Goal: Transaction & Acquisition: Purchase product/service

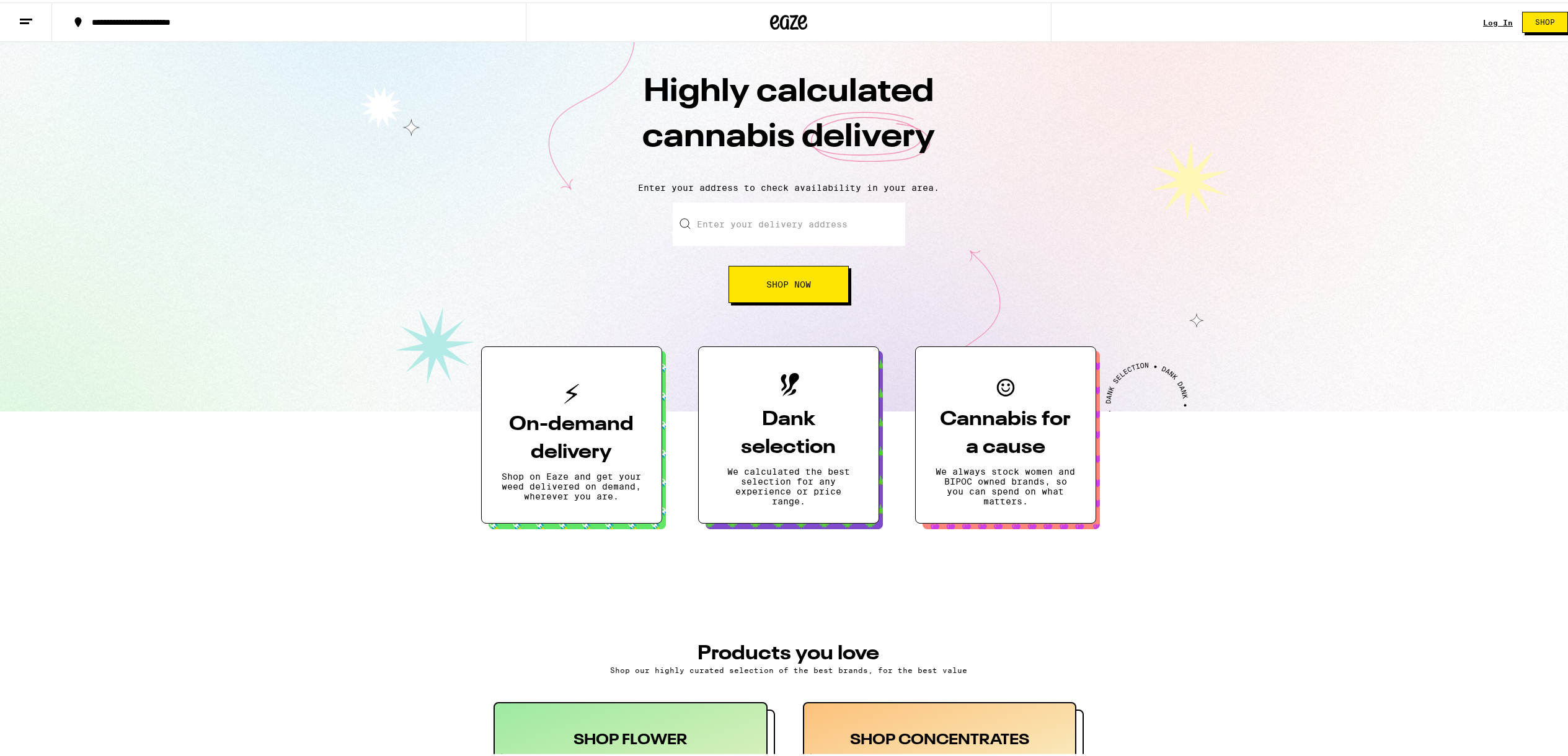
click at [1486, 20] on link "Log In" at bounding box center [1498, 20] width 30 height 8
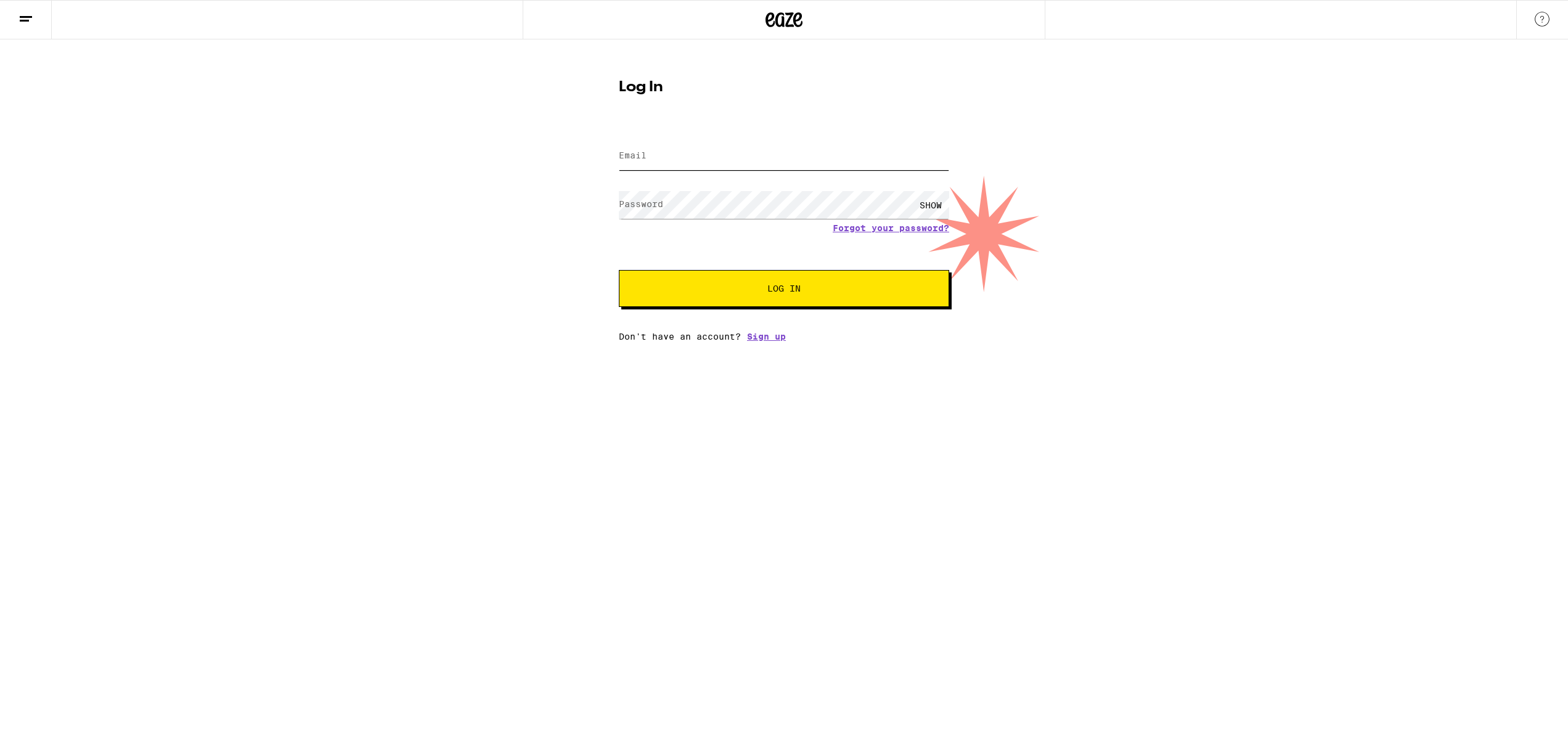
type input "[PERSON_NAME][EMAIL_ADDRESS][DOMAIN_NAME]"
click at [819, 293] on span "Log In" at bounding box center [784, 288] width 231 height 9
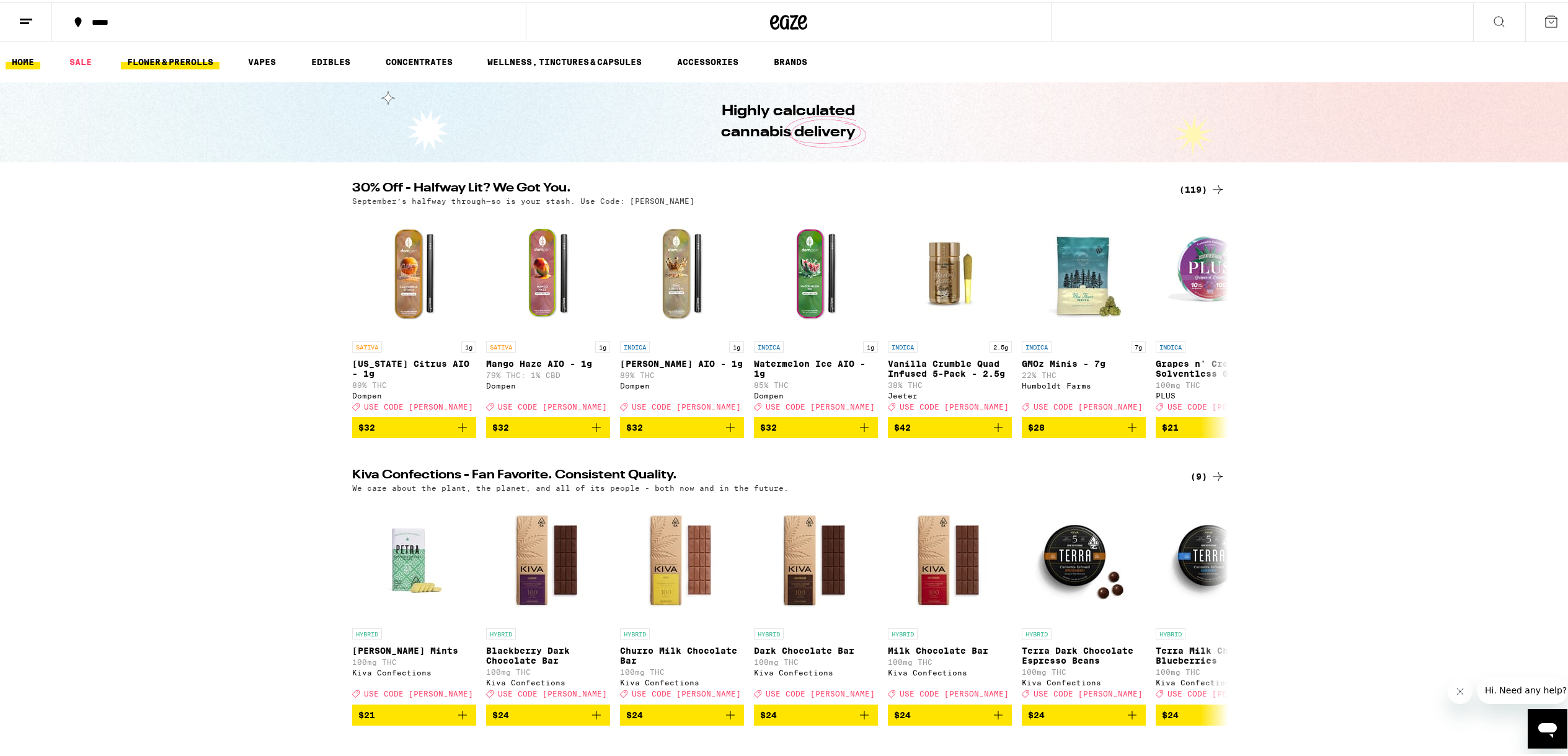
click at [205, 58] on link "FLOWER & PREROLLS" at bounding box center [170, 59] width 99 height 15
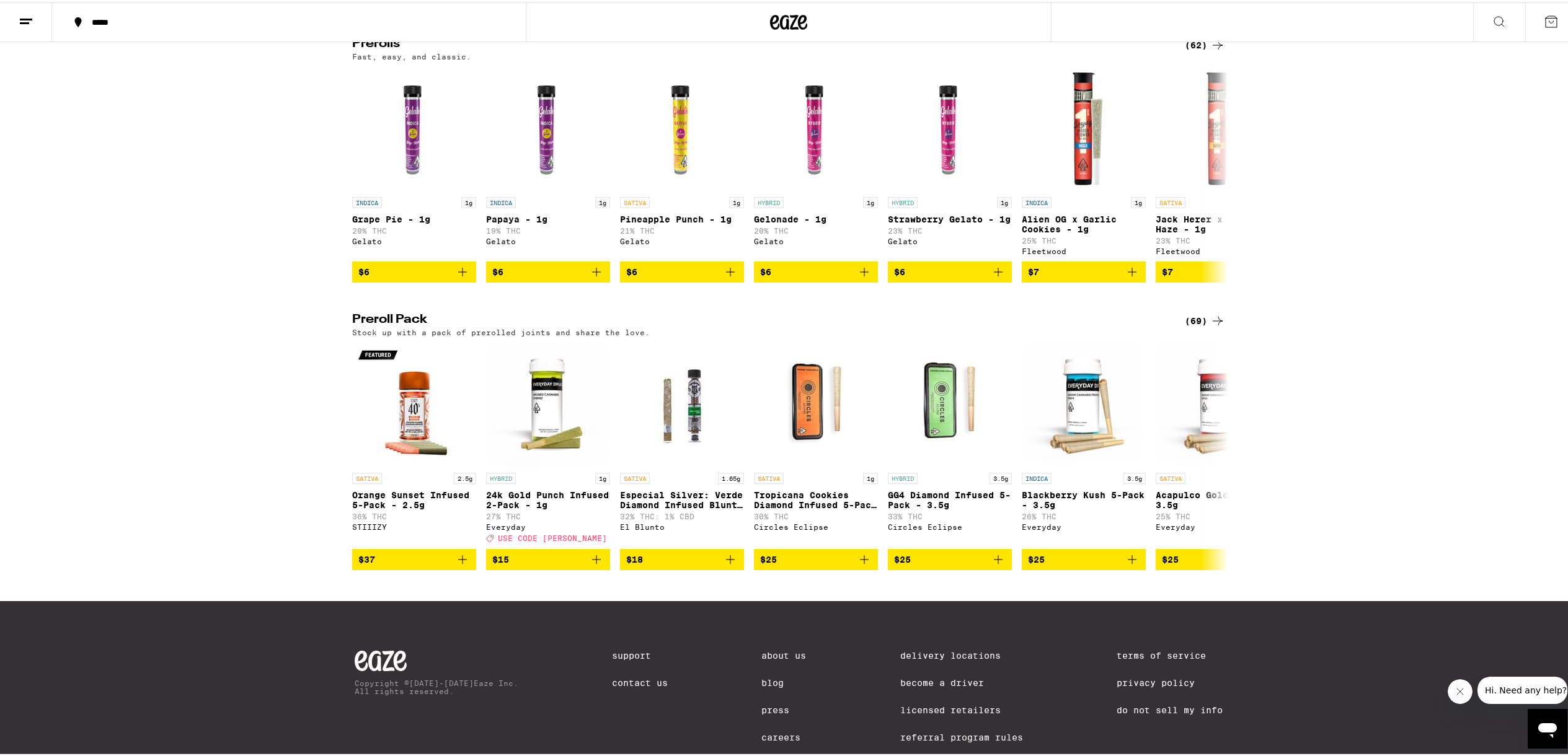
scroll to position [768, 0]
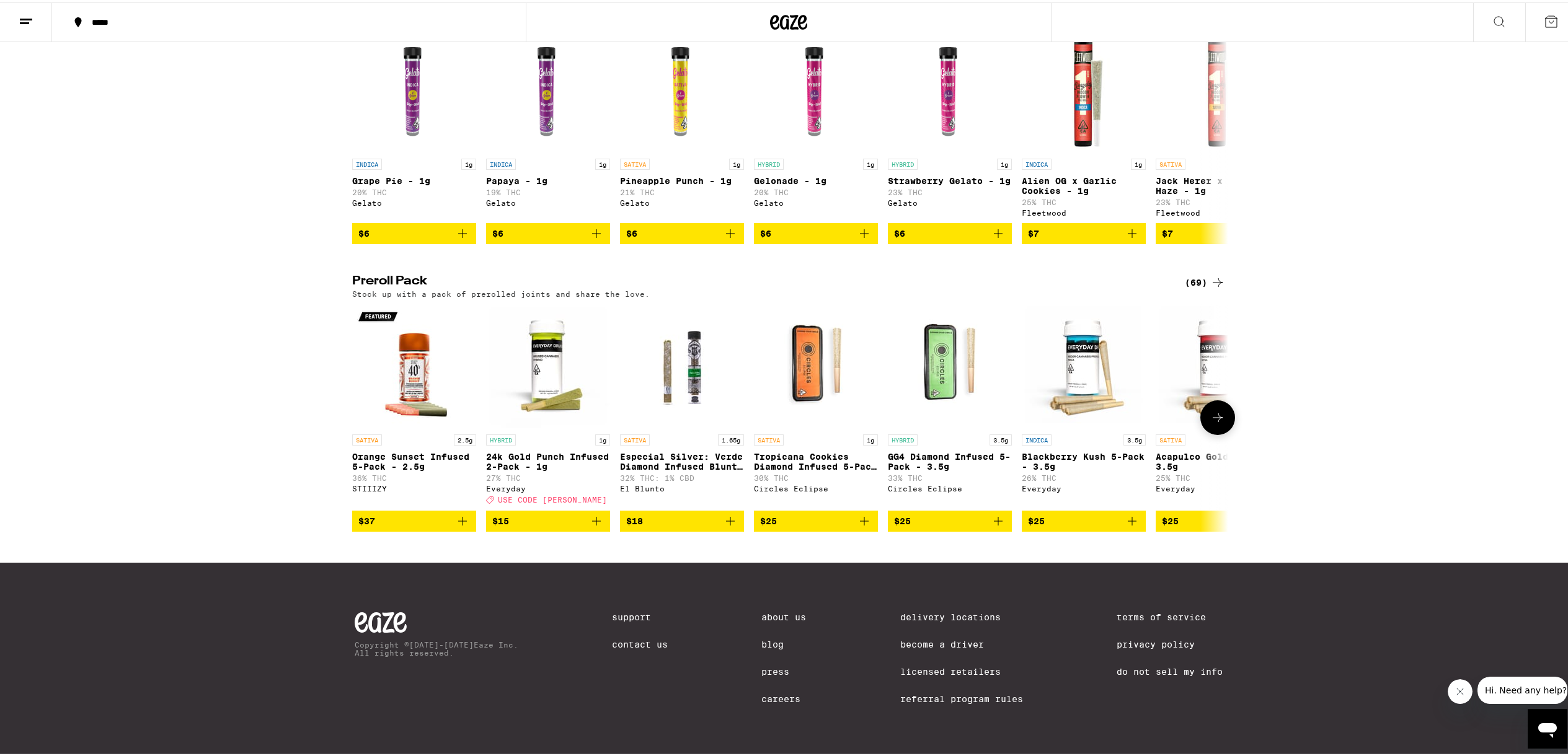
click at [432, 515] on span "$37" at bounding box center [414, 518] width 112 height 15
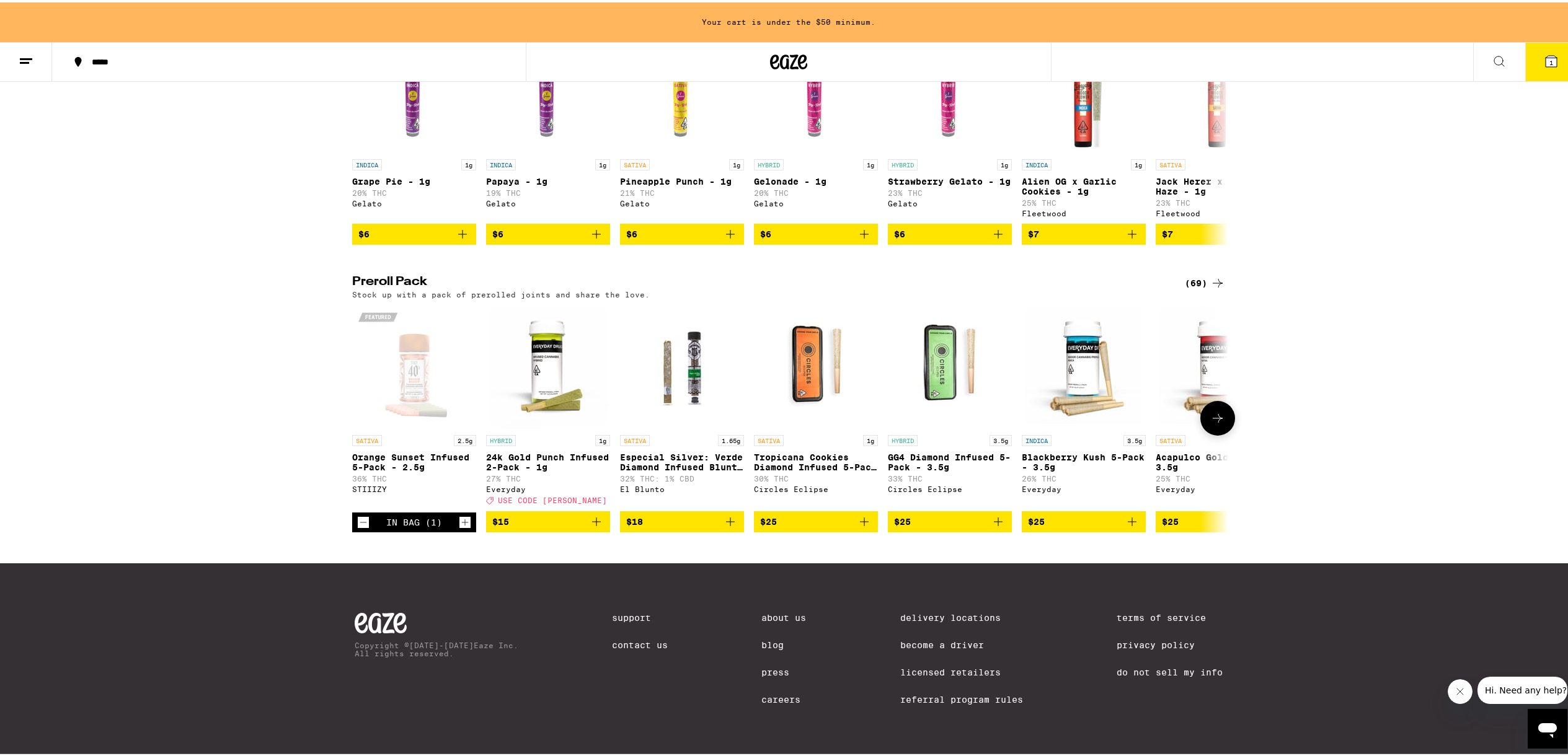
click at [1216, 421] on icon at bounding box center [1218, 415] width 10 height 9
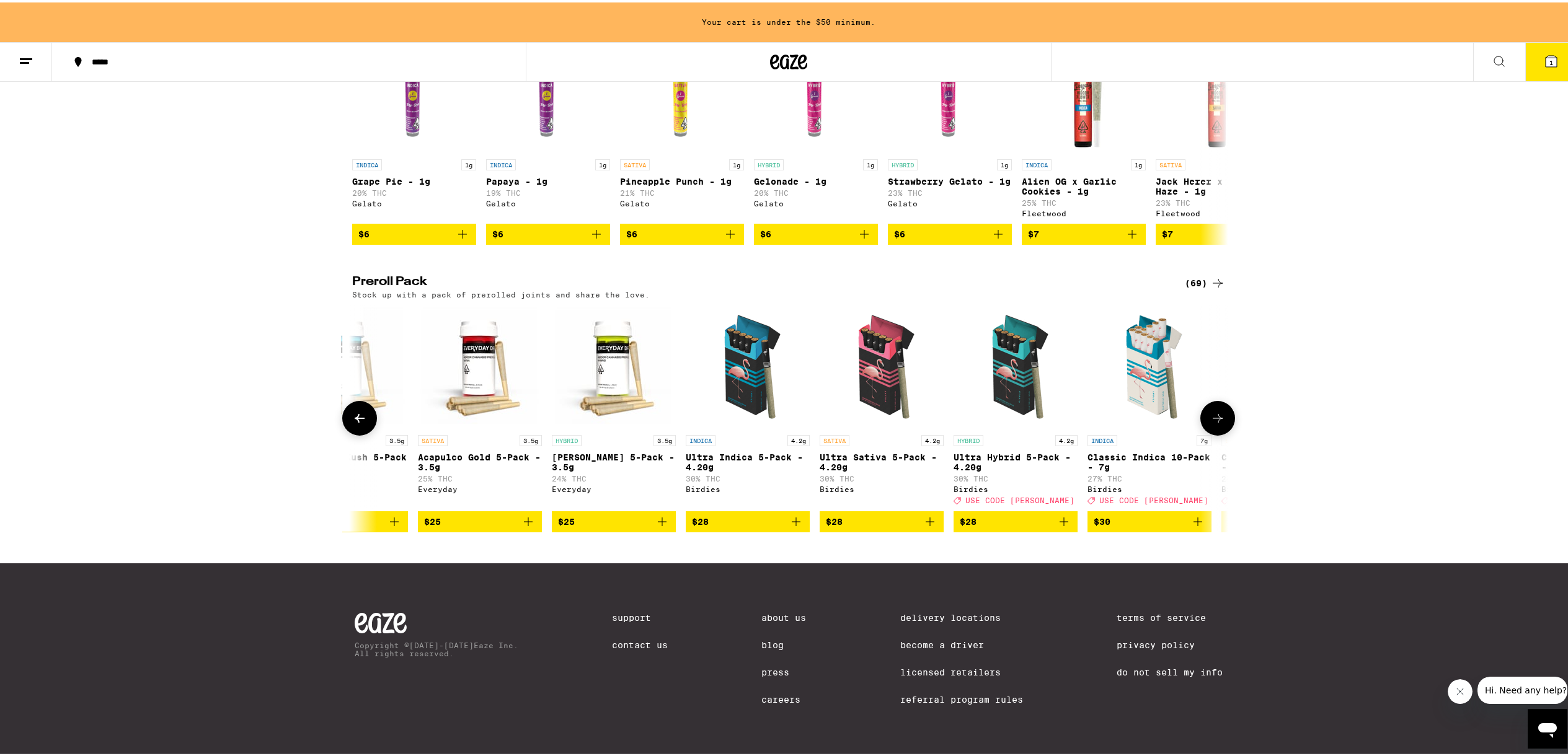
click at [1216, 421] on icon at bounding box center [1218, 415] width 10 height 9
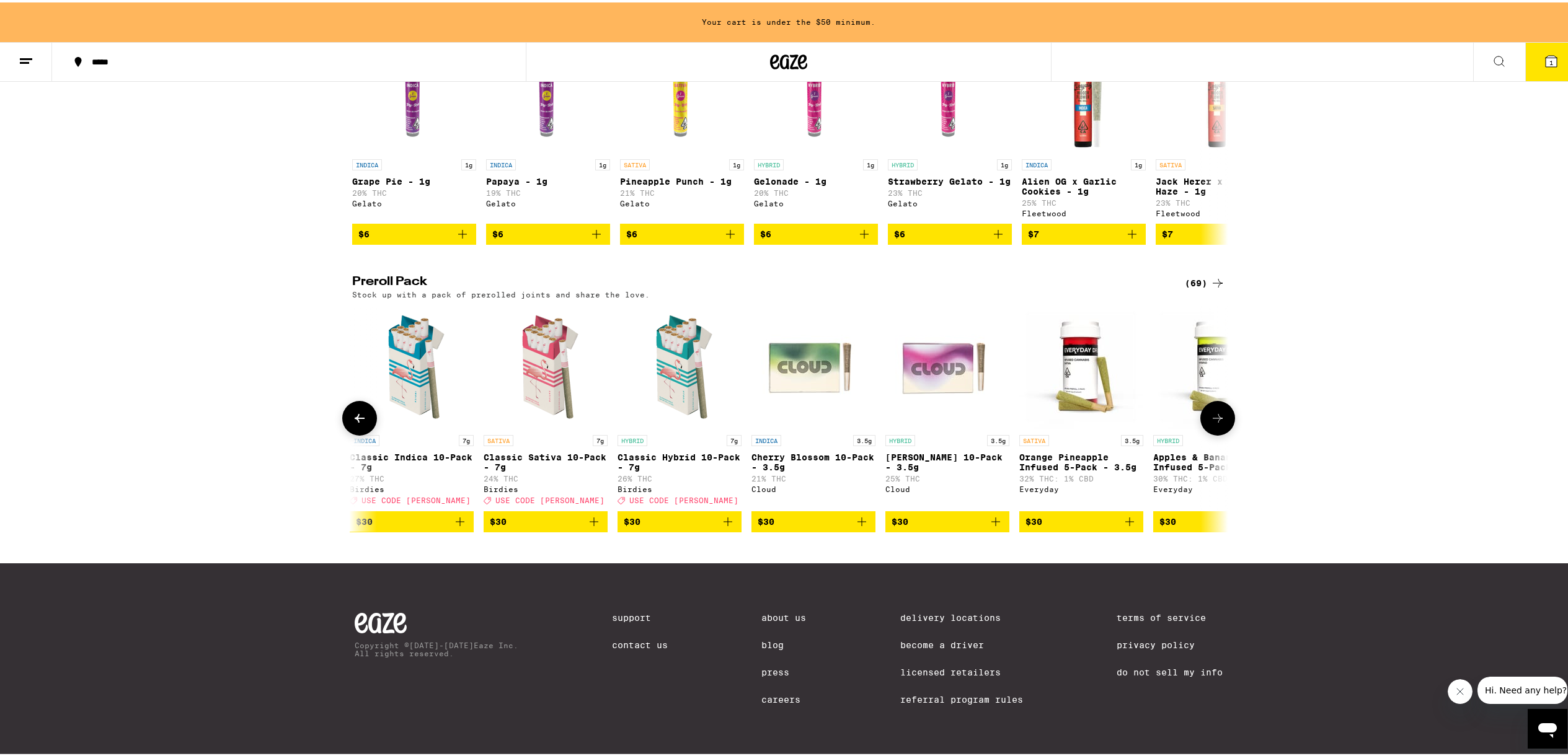
click at [1216, 421] on icon at bounding box center [1218, 415] width 10 height 9
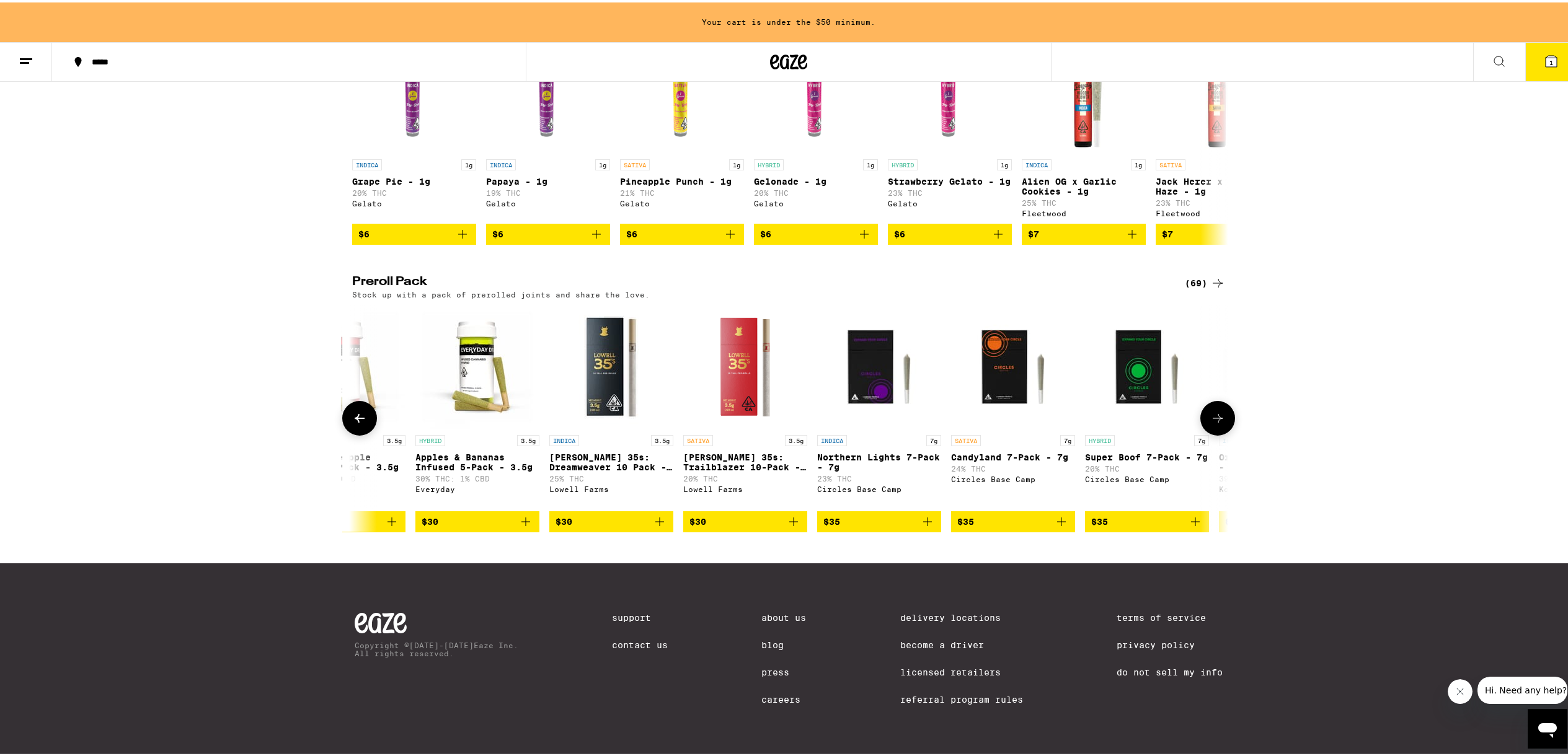
click at [1216, 421] on icon at bounding box center [1218, 415] width 10 height 9
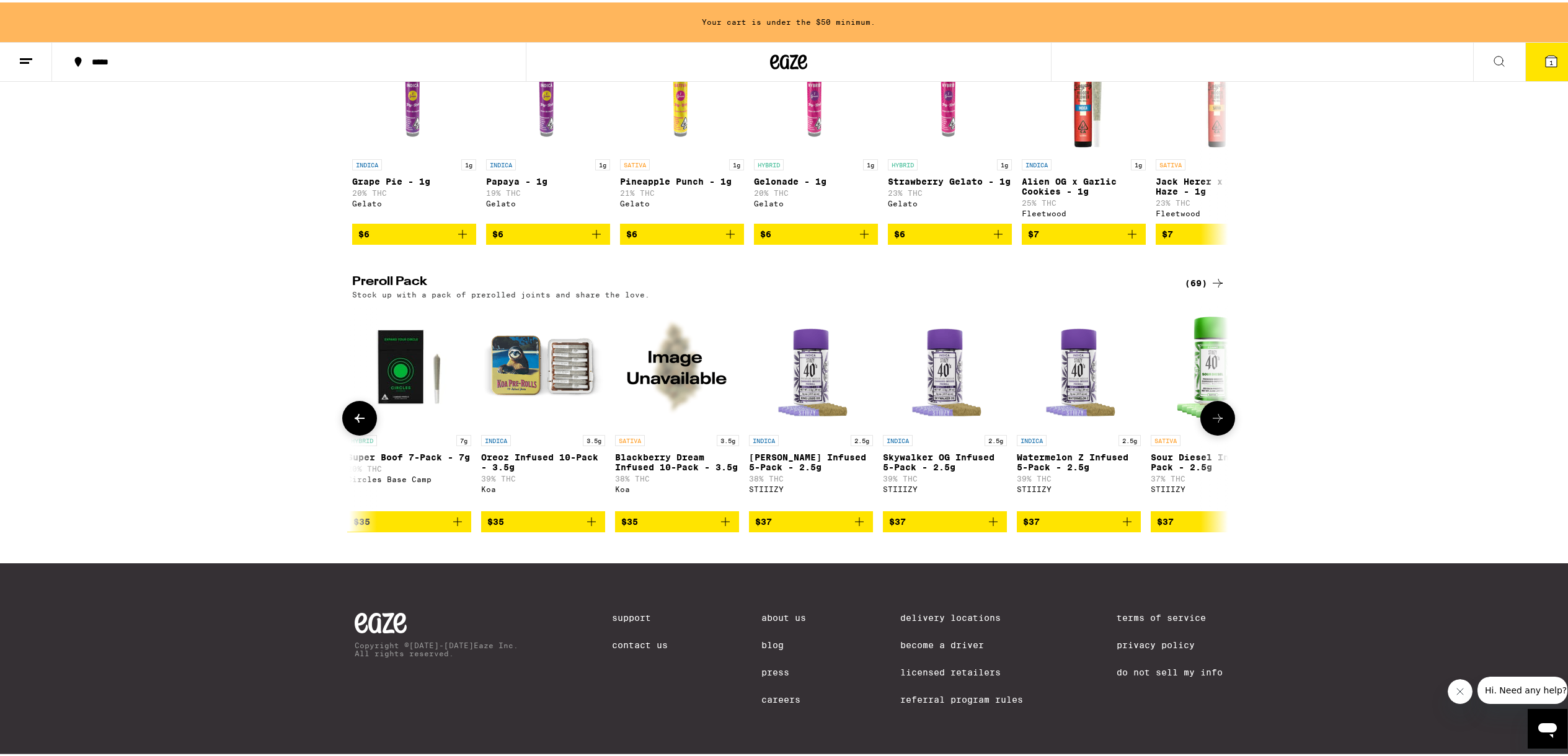
click at [1216, 421] on icon at bounding box center [1218, 415] width 10 height 9
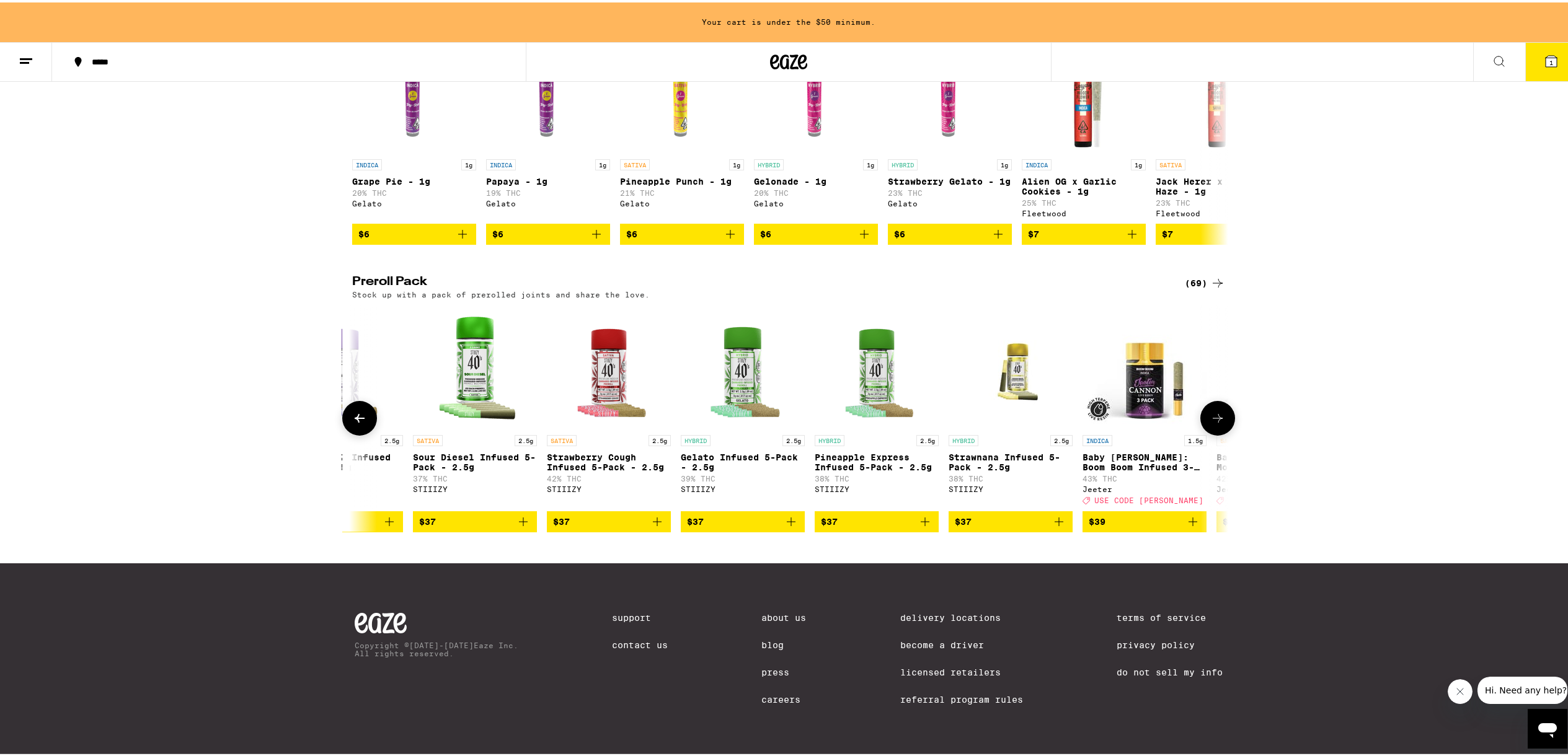
click at [1216, 421] on icon at bounding box center [1218, 415] width 10 height 9
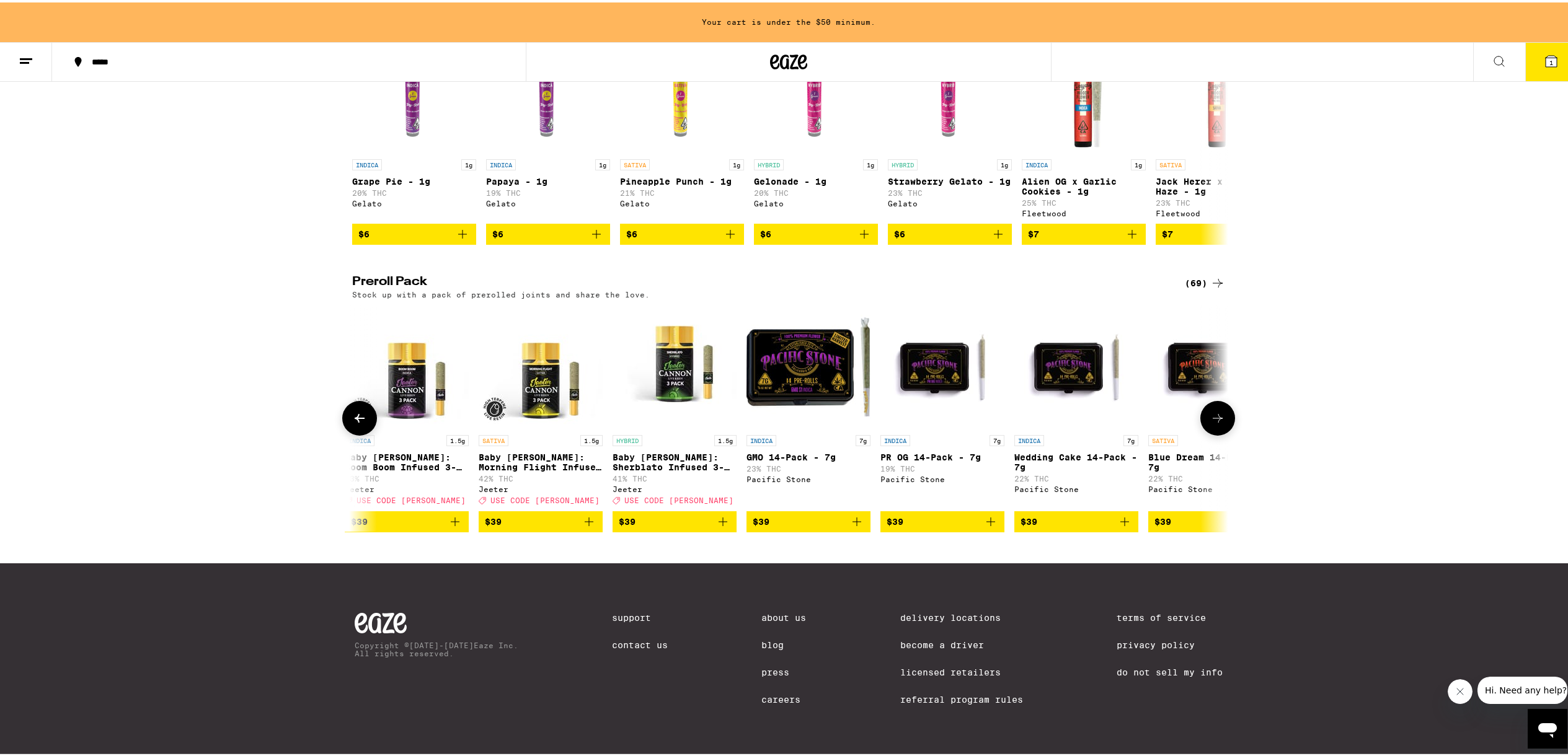
click at [983, 527] on icon "Add to bag" at bounding box center [990, 519] width 15 height 15
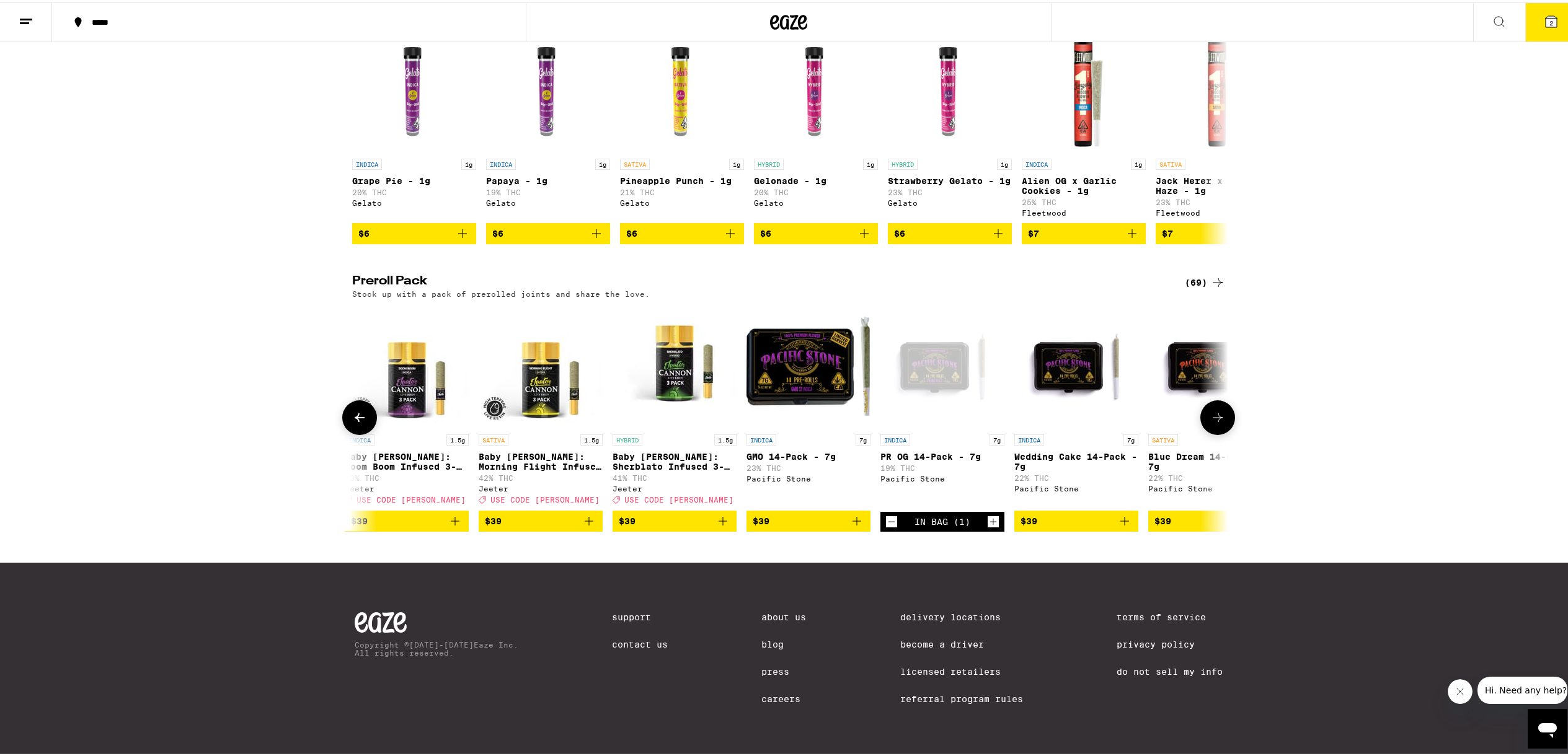
click at [988, 513] on icon "Increment" at bounding box center [993, 519] width 11 height 15
click at [886, 514] on icon "Decrement" at bounding box center [892, 519] width 11 height 15
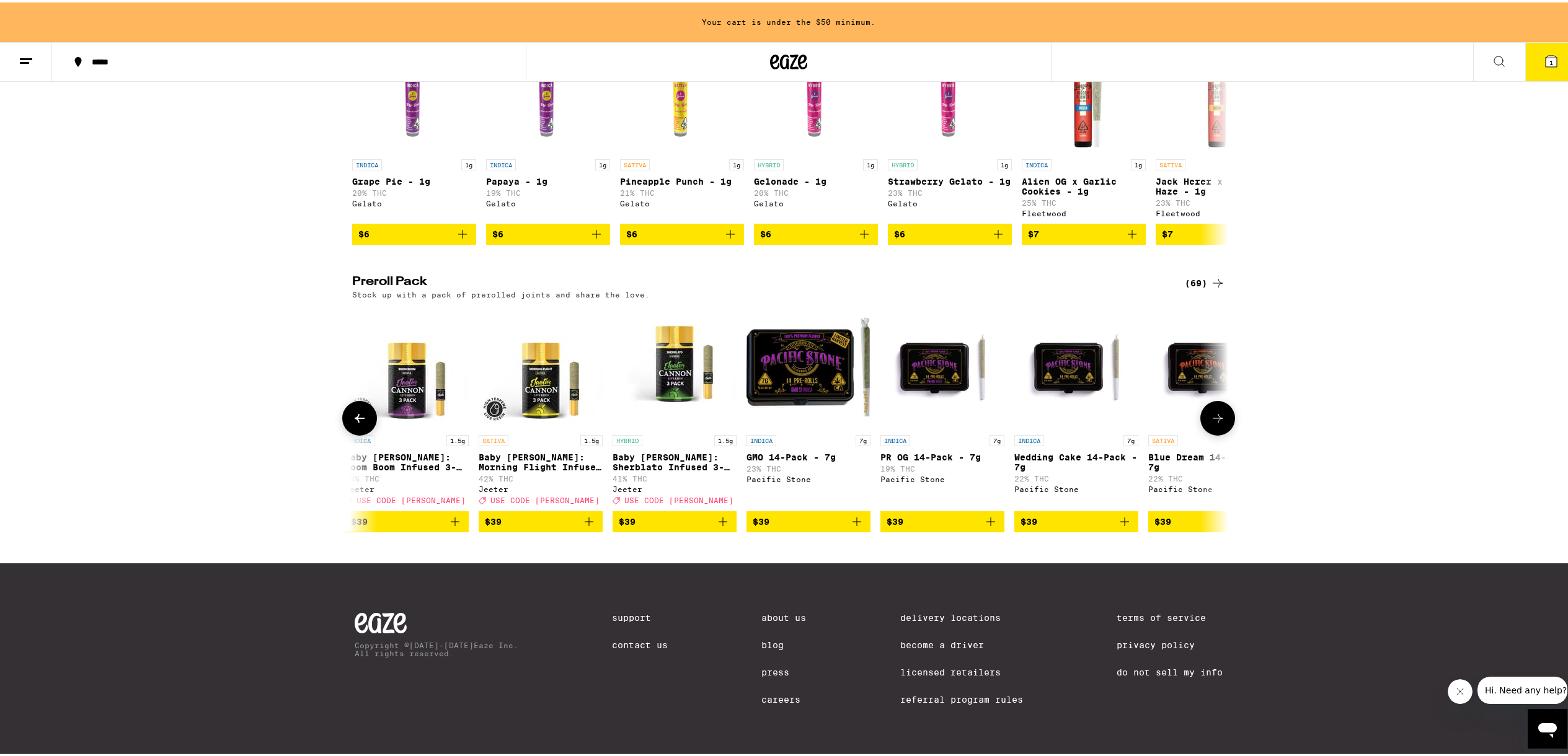
click at [1074, 527] on span "$39" at bounding box center [1076, 519] width 112 height 15
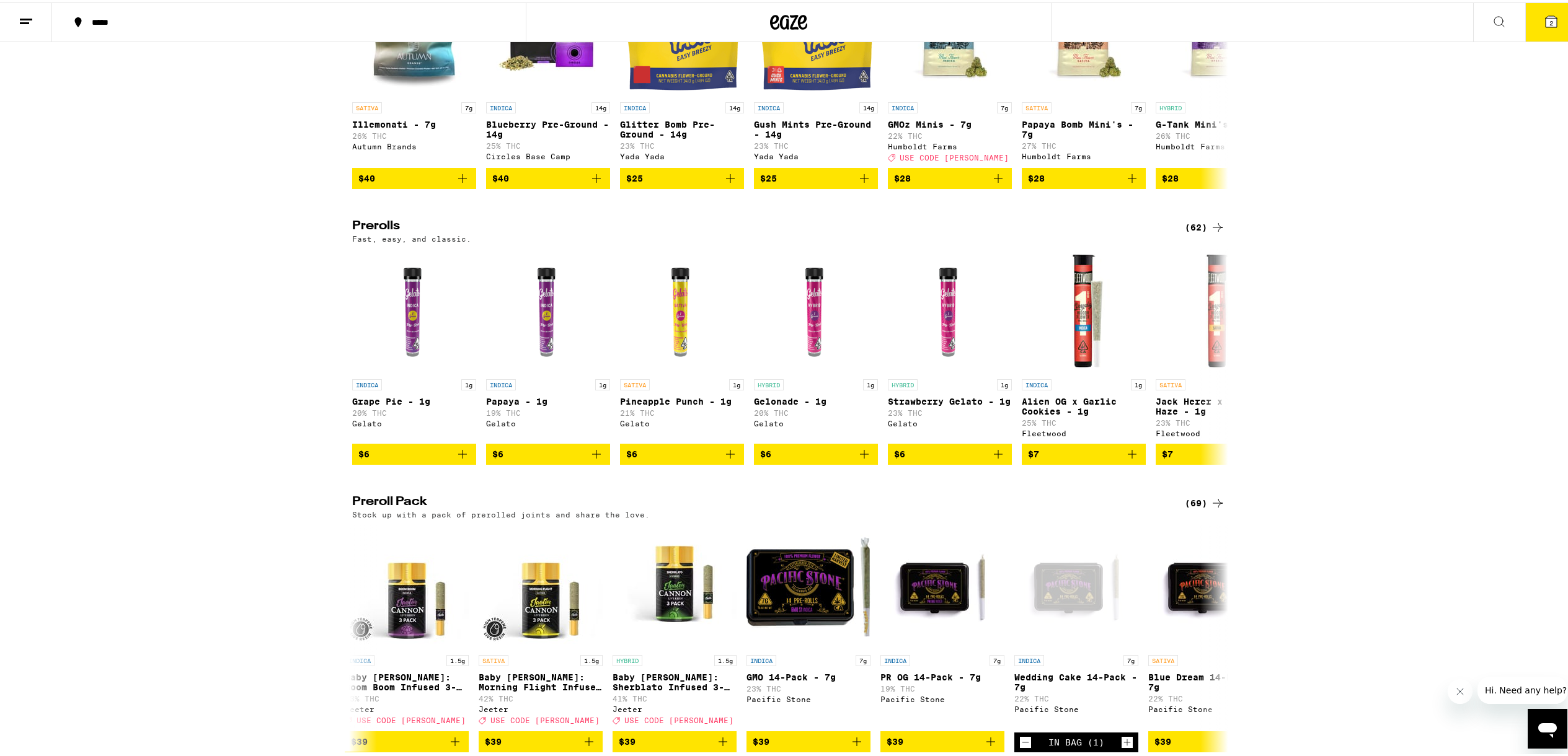
scroll to position [434, 0]
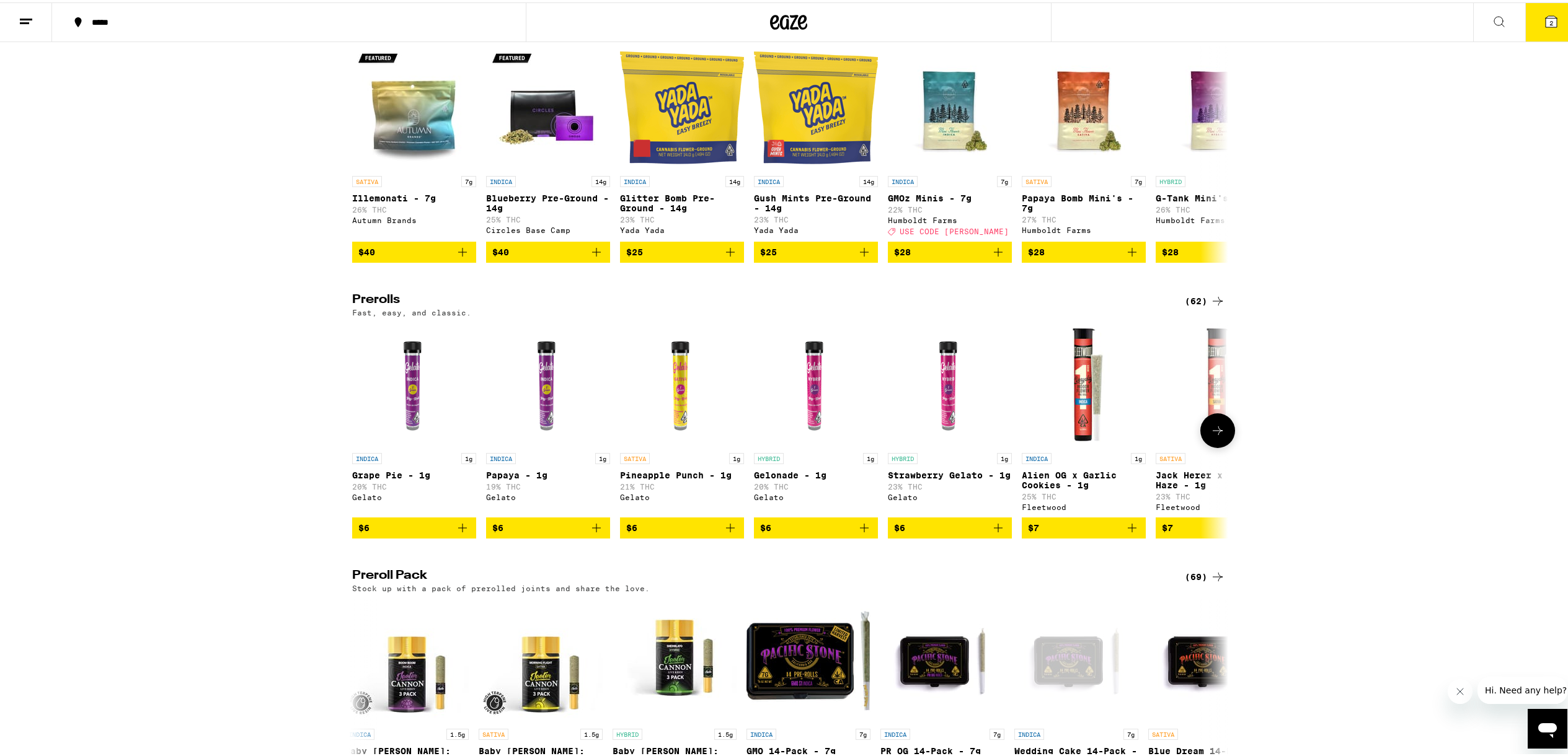
click at [1220, 435] on icon at bounding box center [1218, 428] width 15 height 15
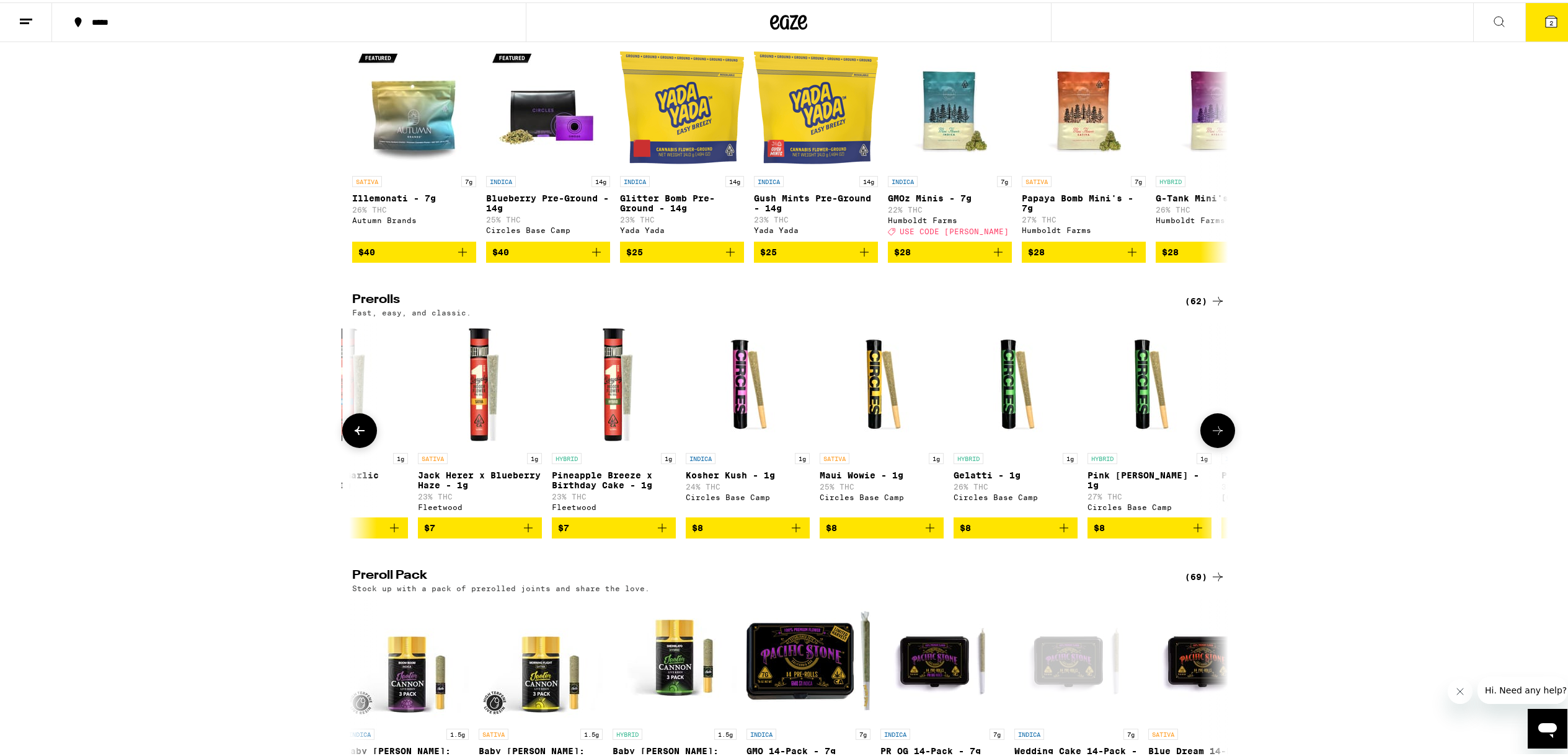
click at [1220, 435] on icon at bounding box center [1218, 428] width 15 height 15
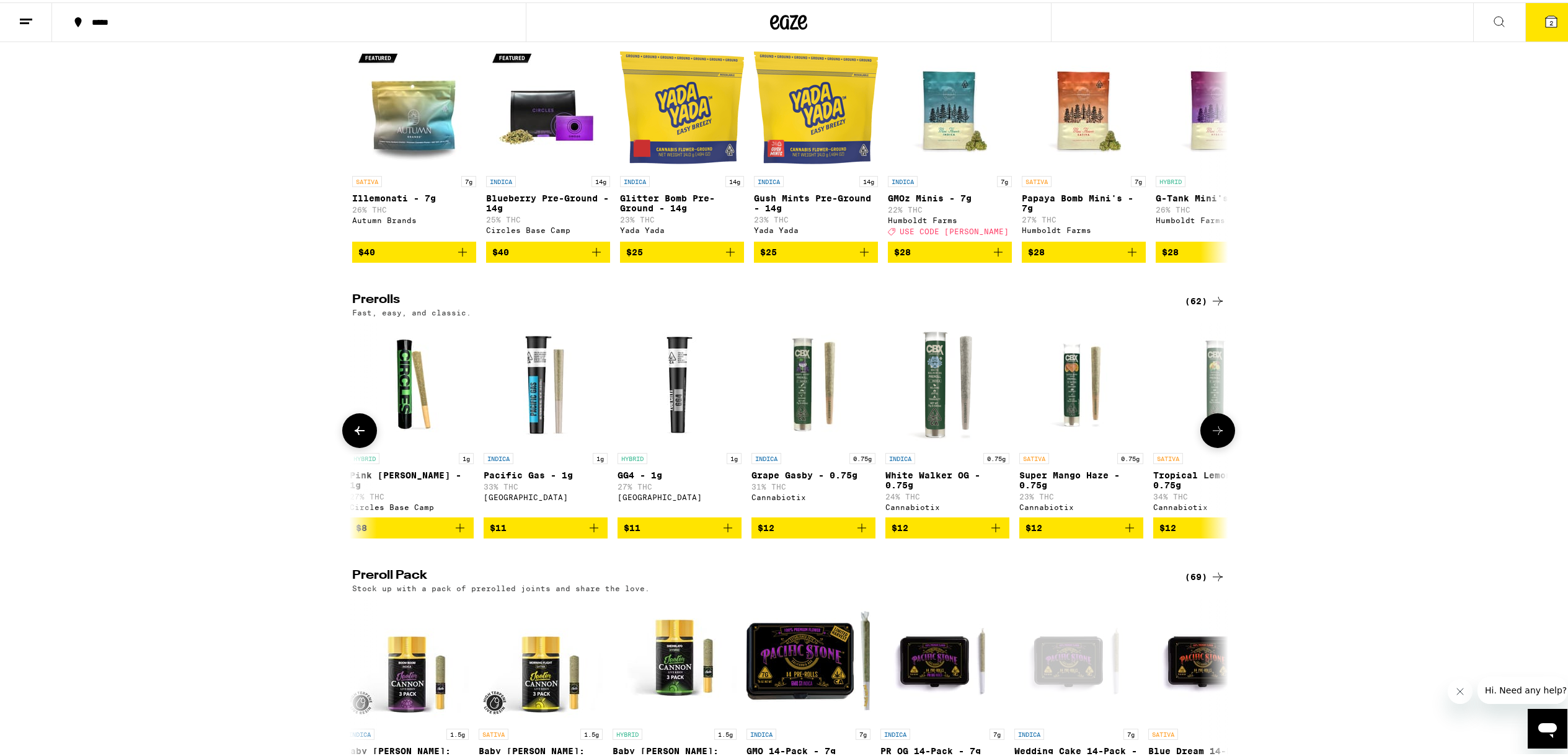
click at [1220, 435] on icon at bounding box center [1218, 428] width 15 height 15
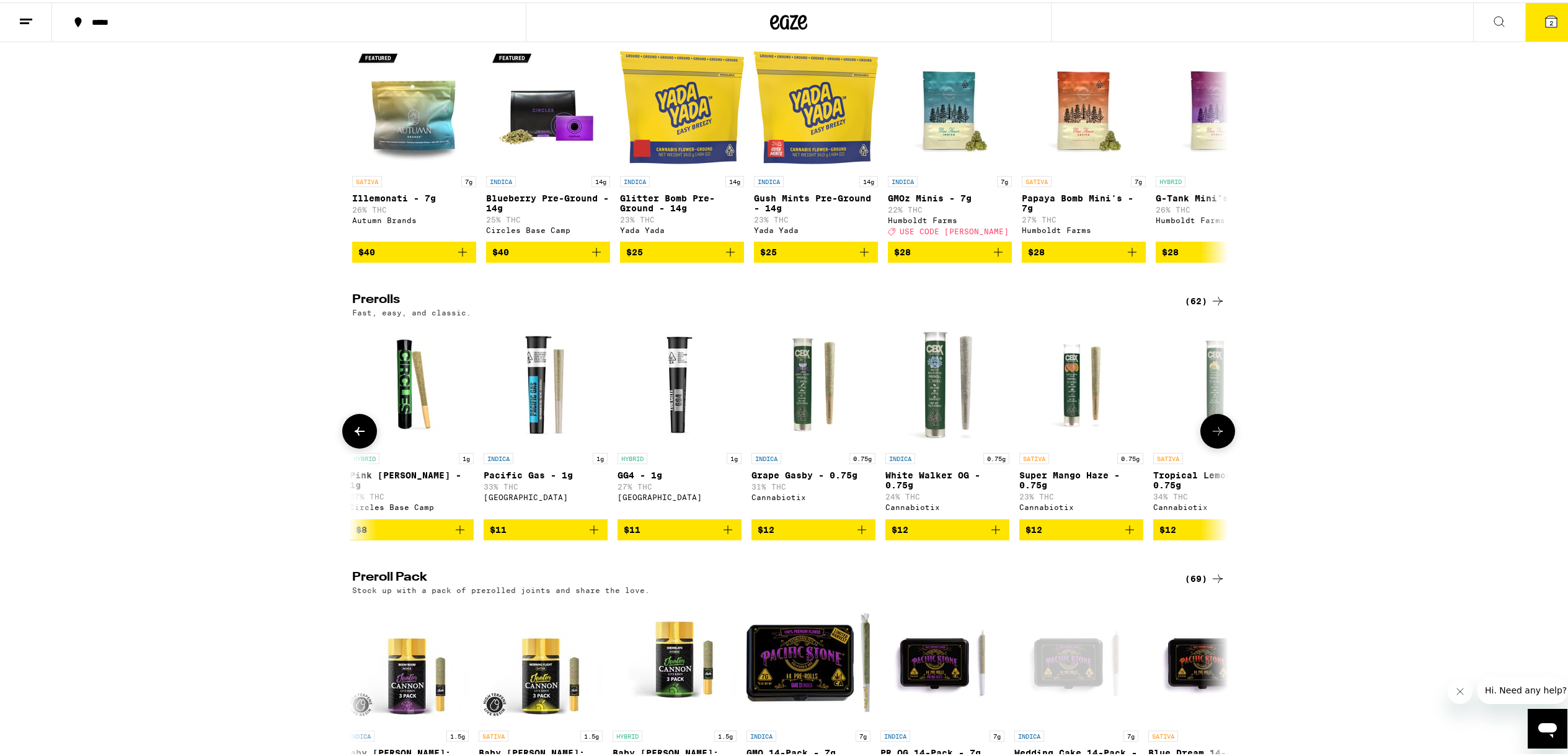
scroll to position [0, 2213]
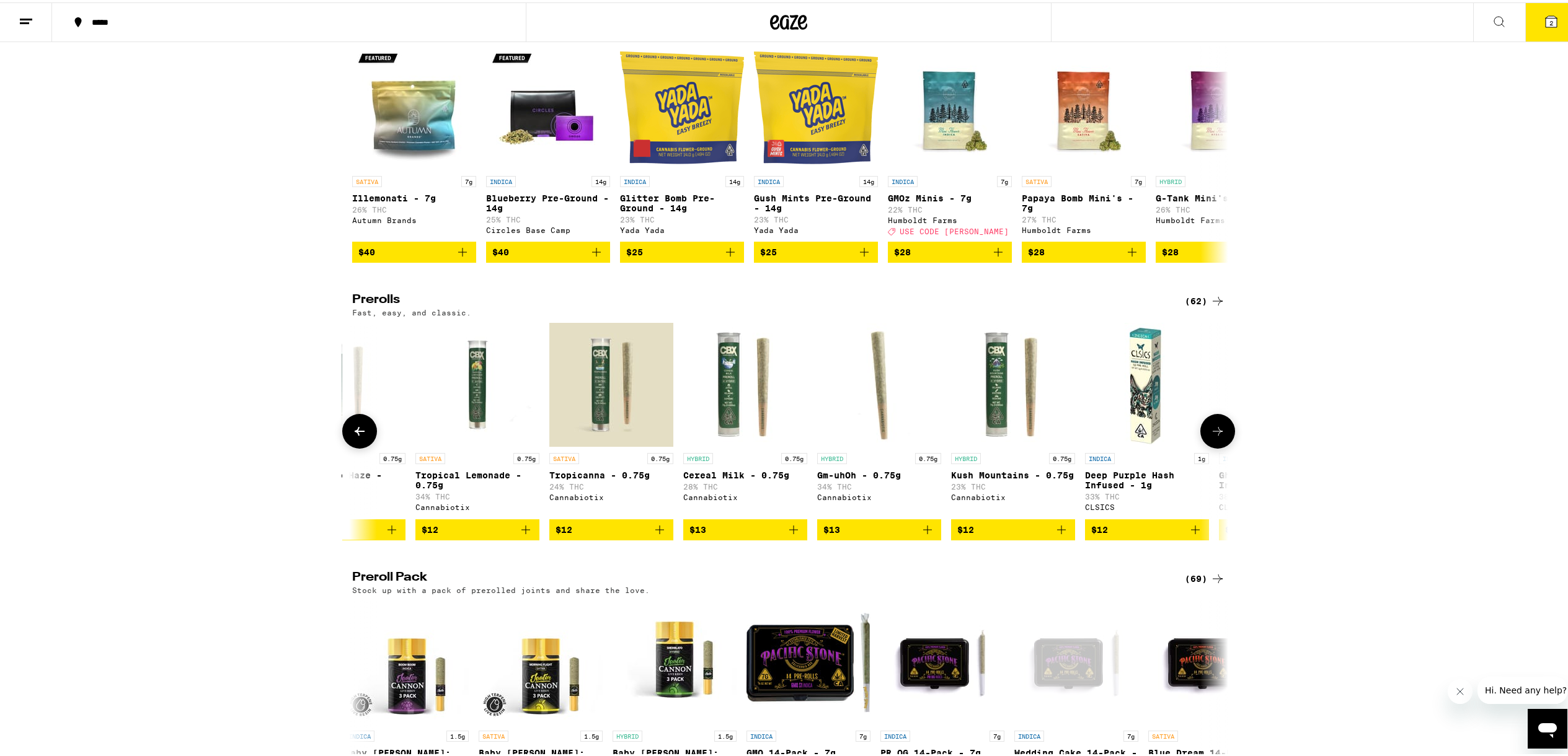
click at [1221, 446] on button at bounding box center [1218, 428] width 34 height 34
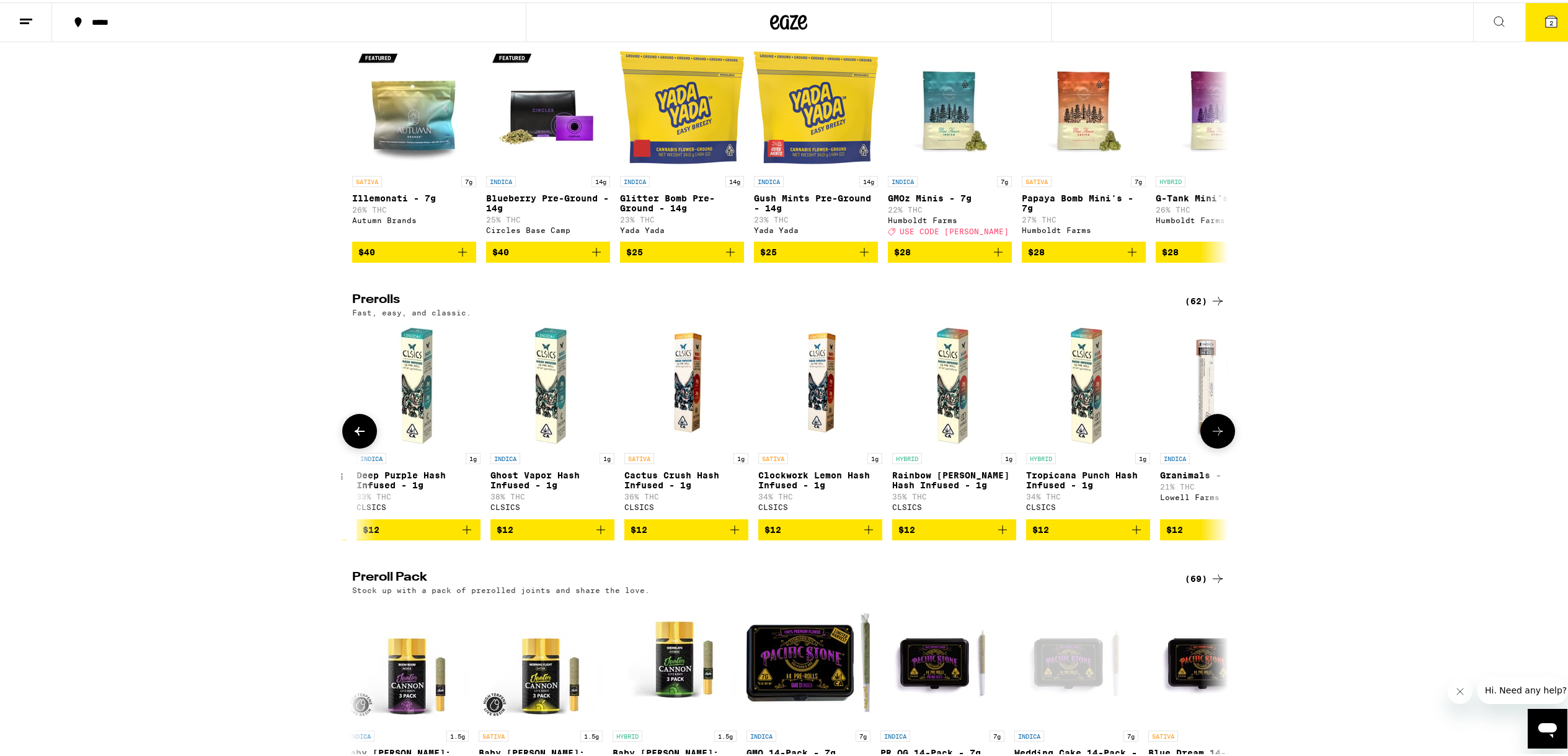
scroll to position [0, 2951]
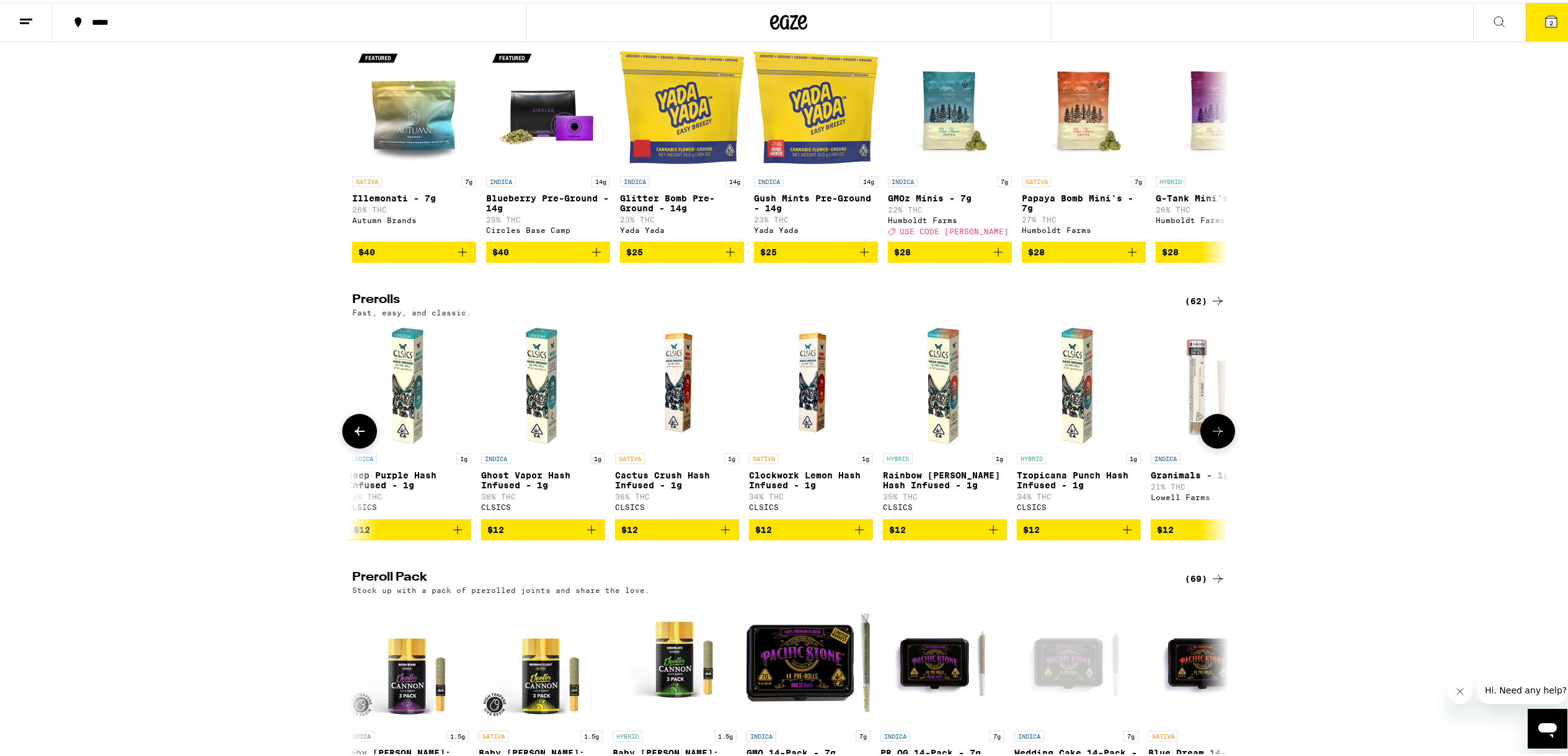
click at [1221, 446] on button at bounding box center [1218, 428] width 34 height 34
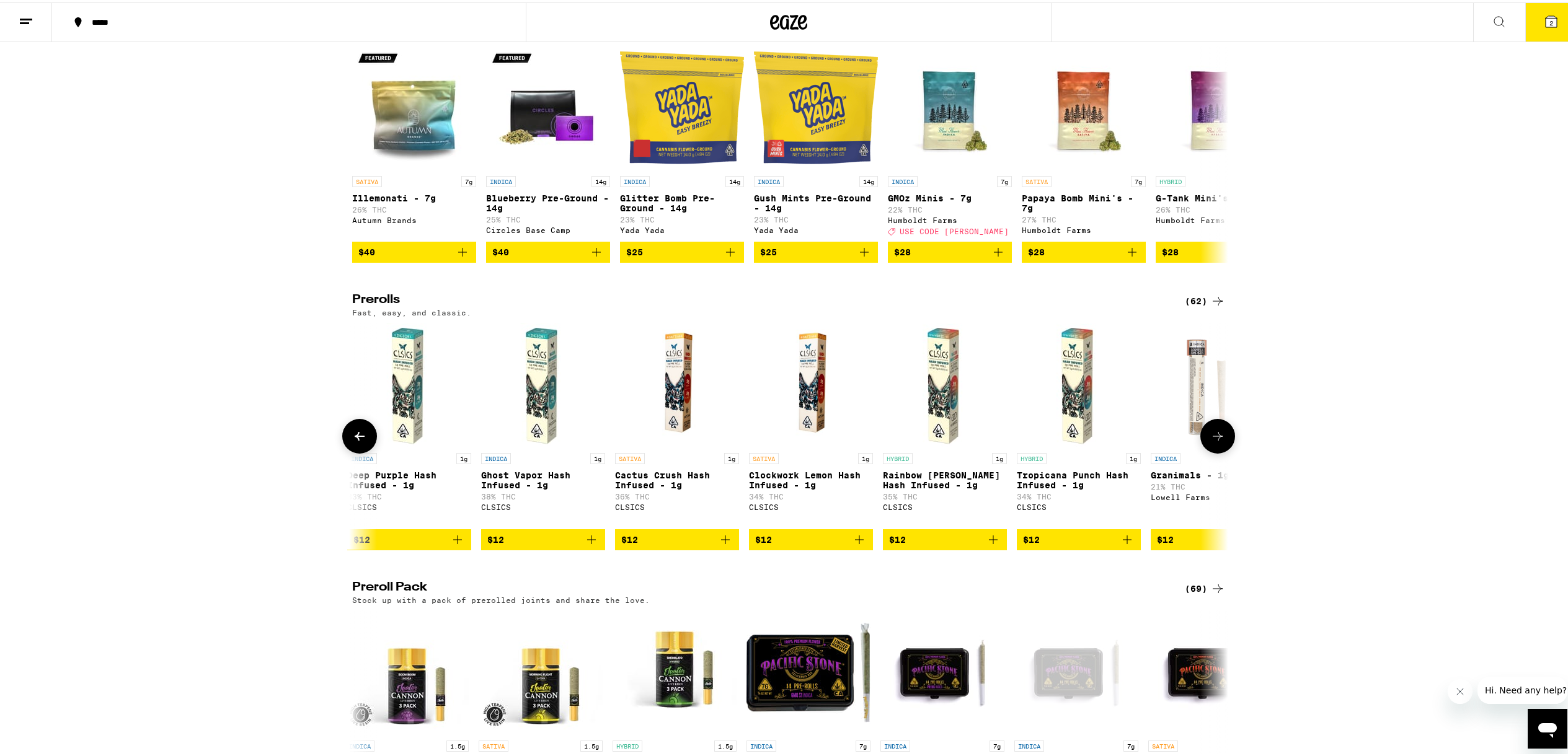
scroll to position [0, 3689]
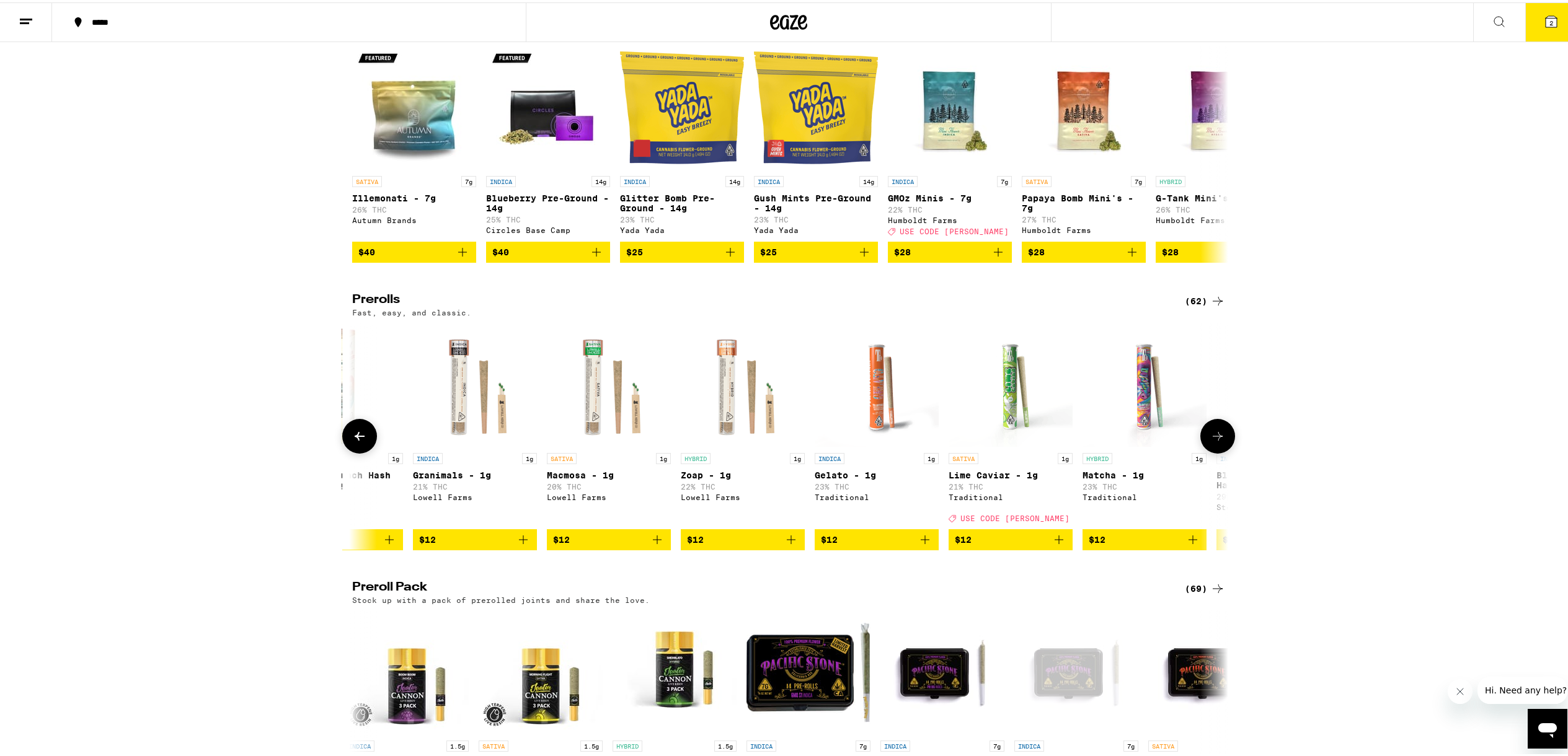
click at [1221, 451] on button at bounding box center [1218, 434] width 34 height 34
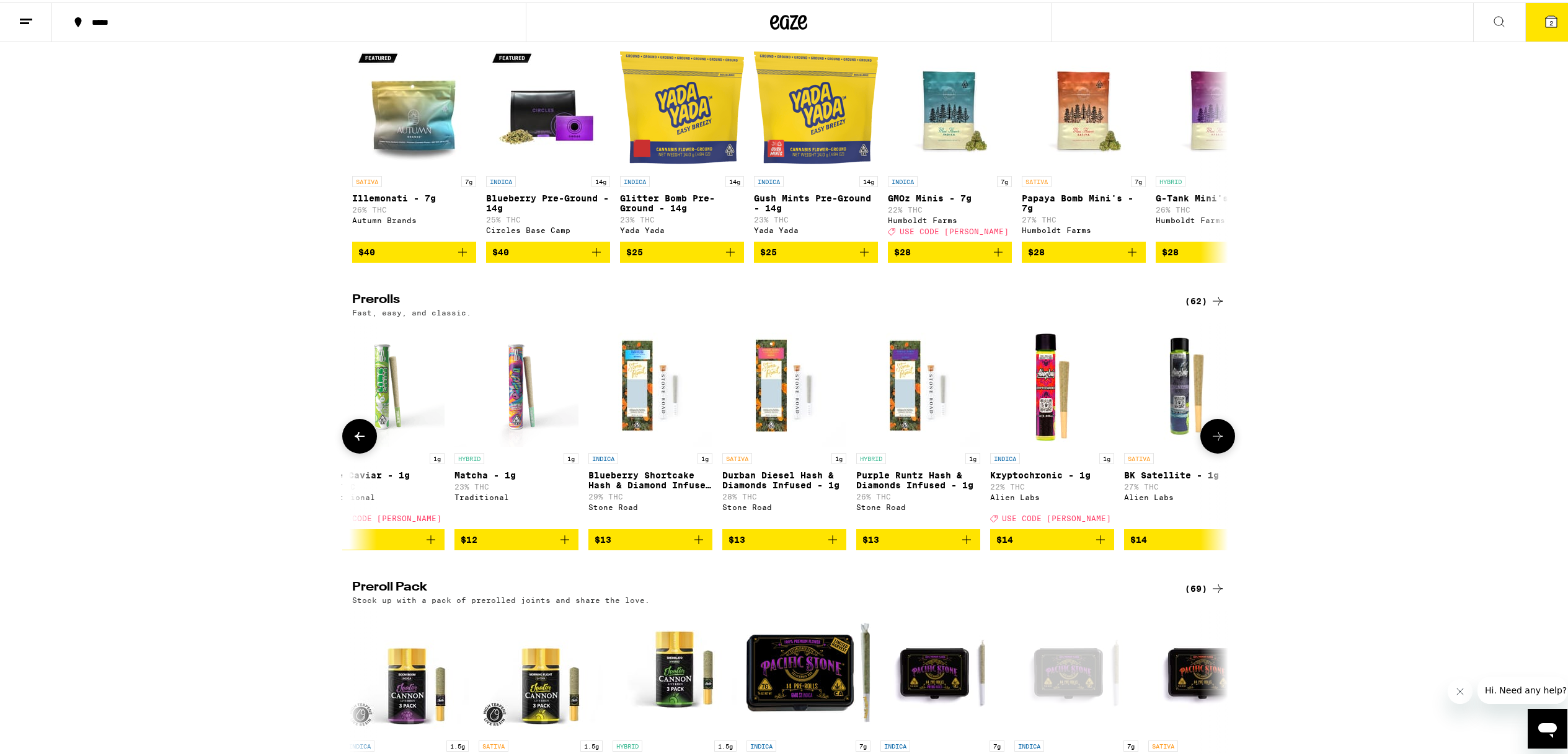
scroll to position [0, 4427]
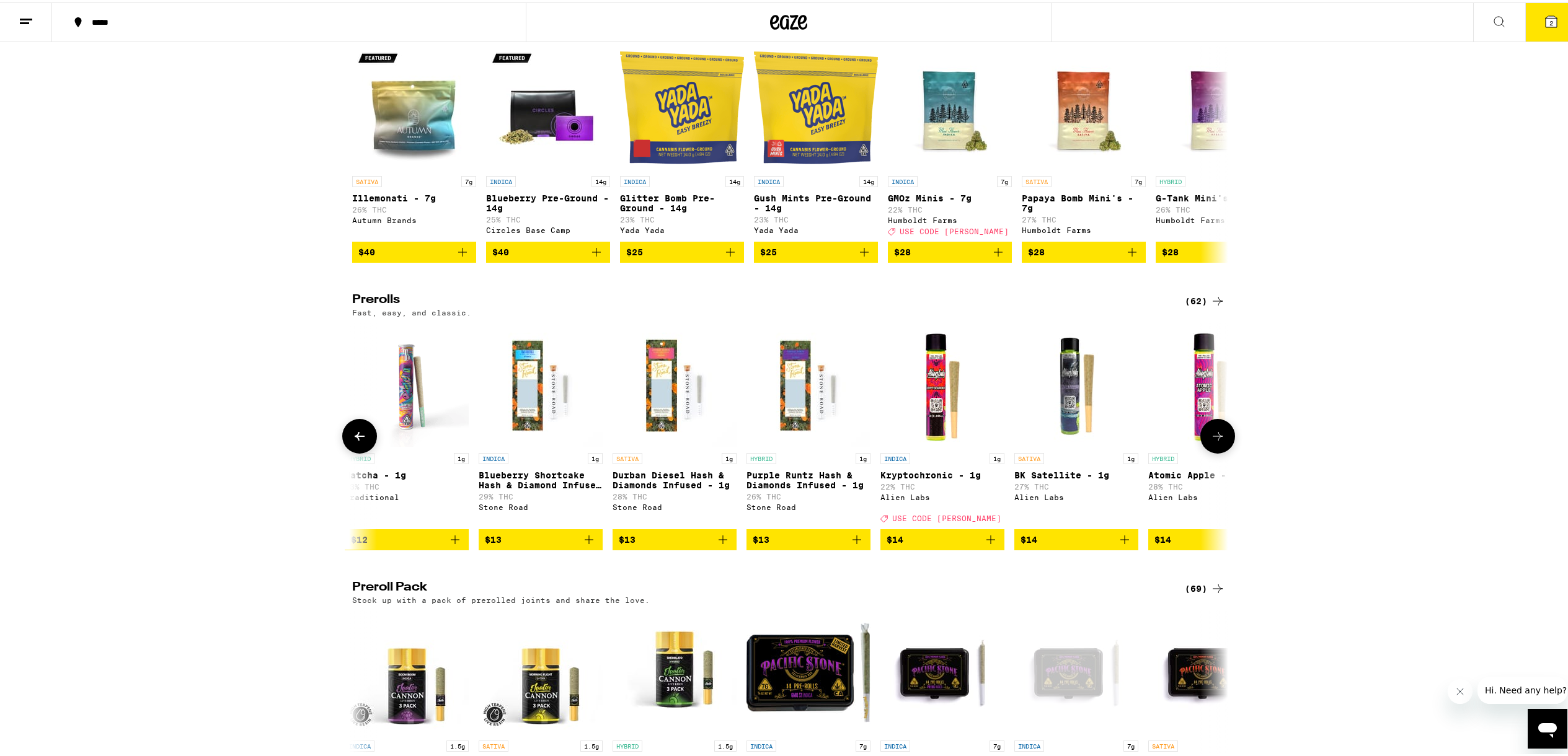
click at [1221, 451] on button at bounding box center [1218, 434] width 34 height 34
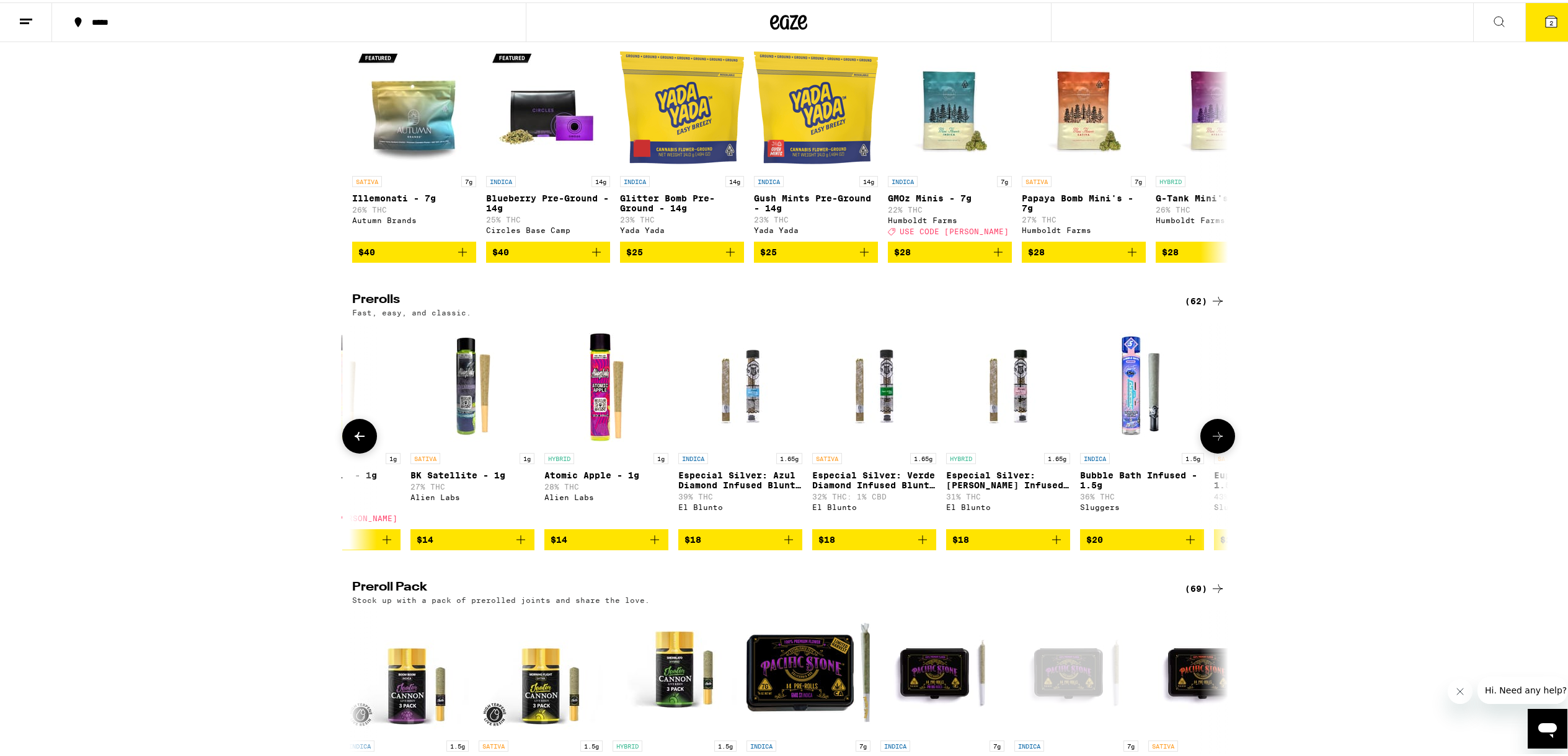
scroll to position [0, 5165]
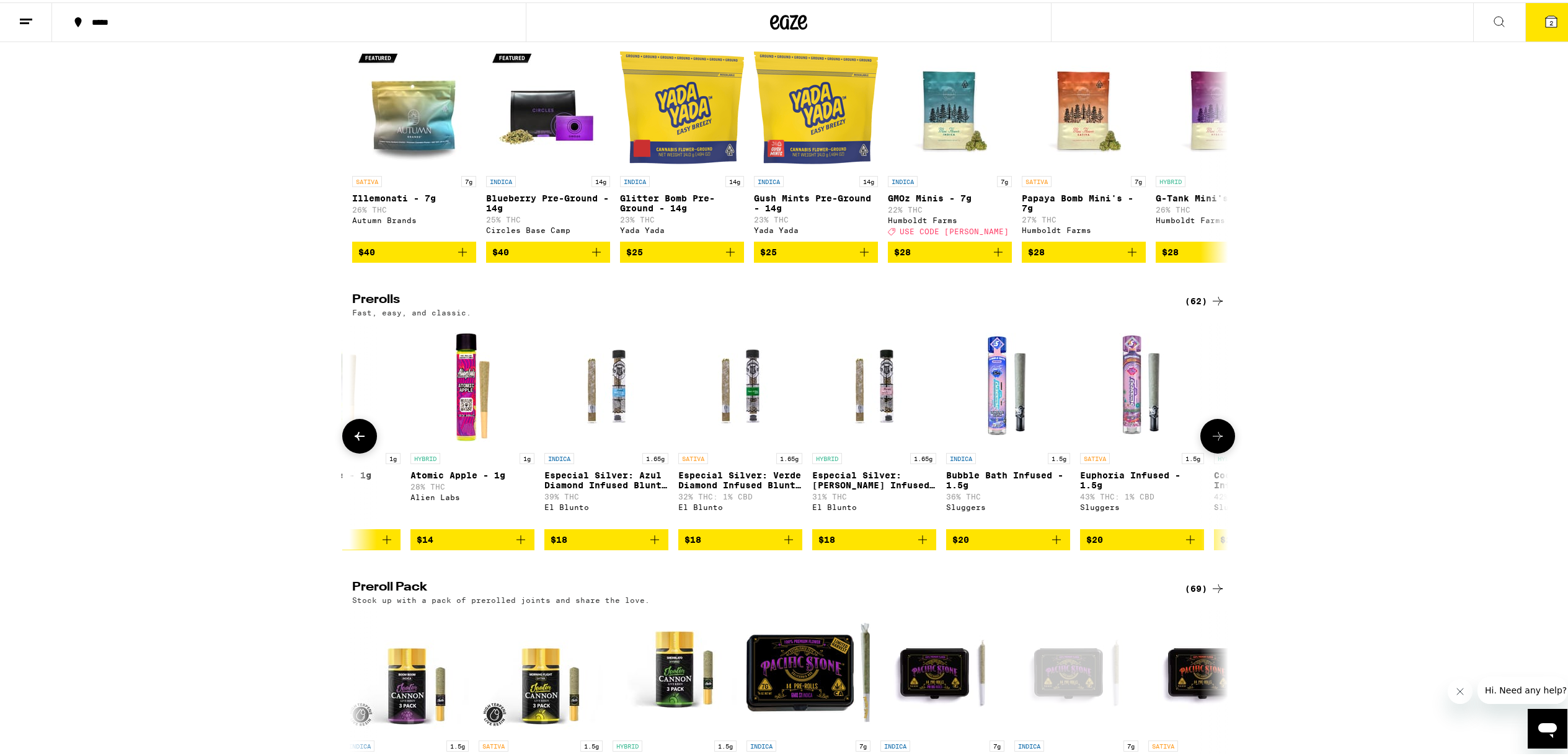
click at [1221, 451] on button at bounding box center [1218, 434] width 34 height 34
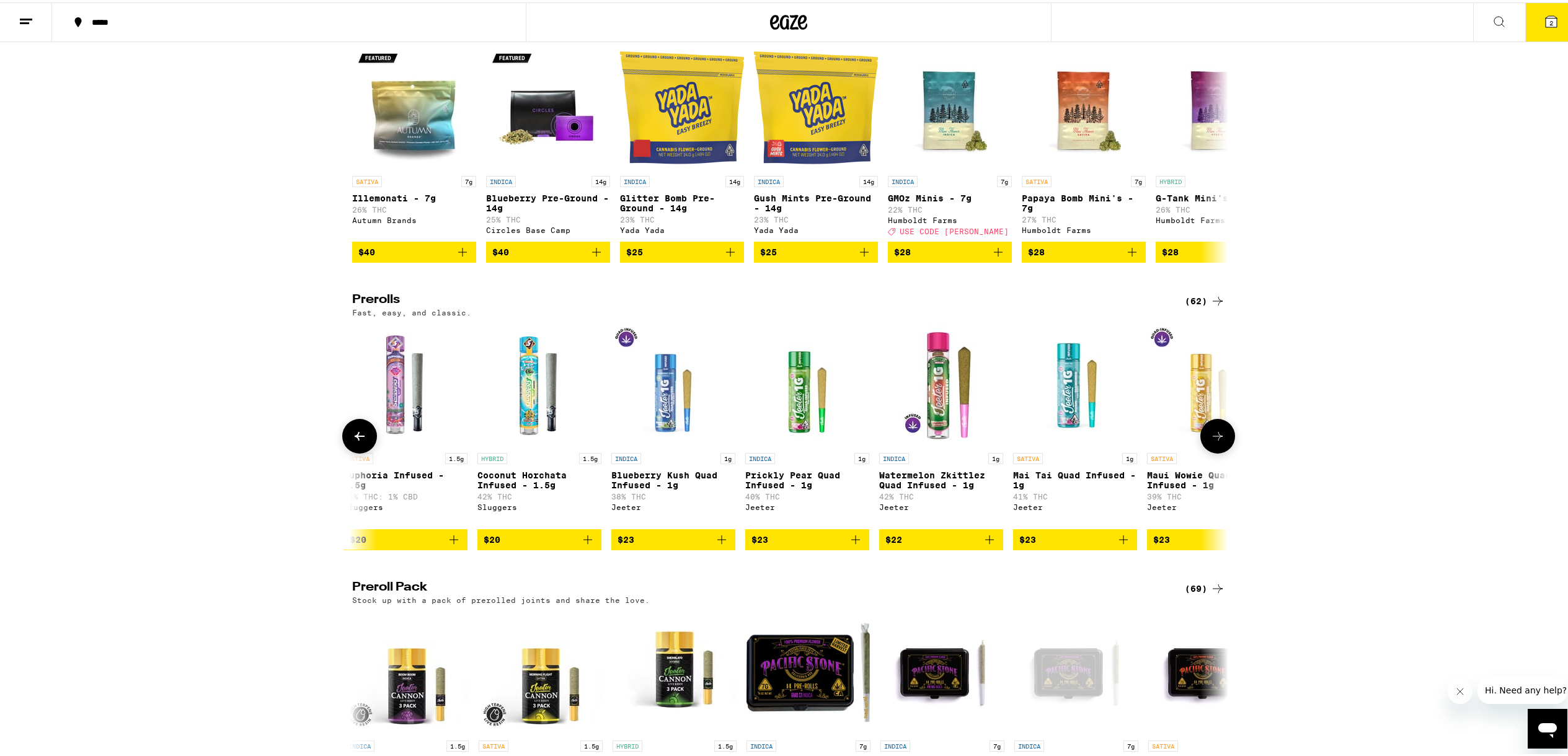
scroll to position [0, 5903]
click at [945, 545] on span "$22" at bounding box center [940, 537] width 112 height 15
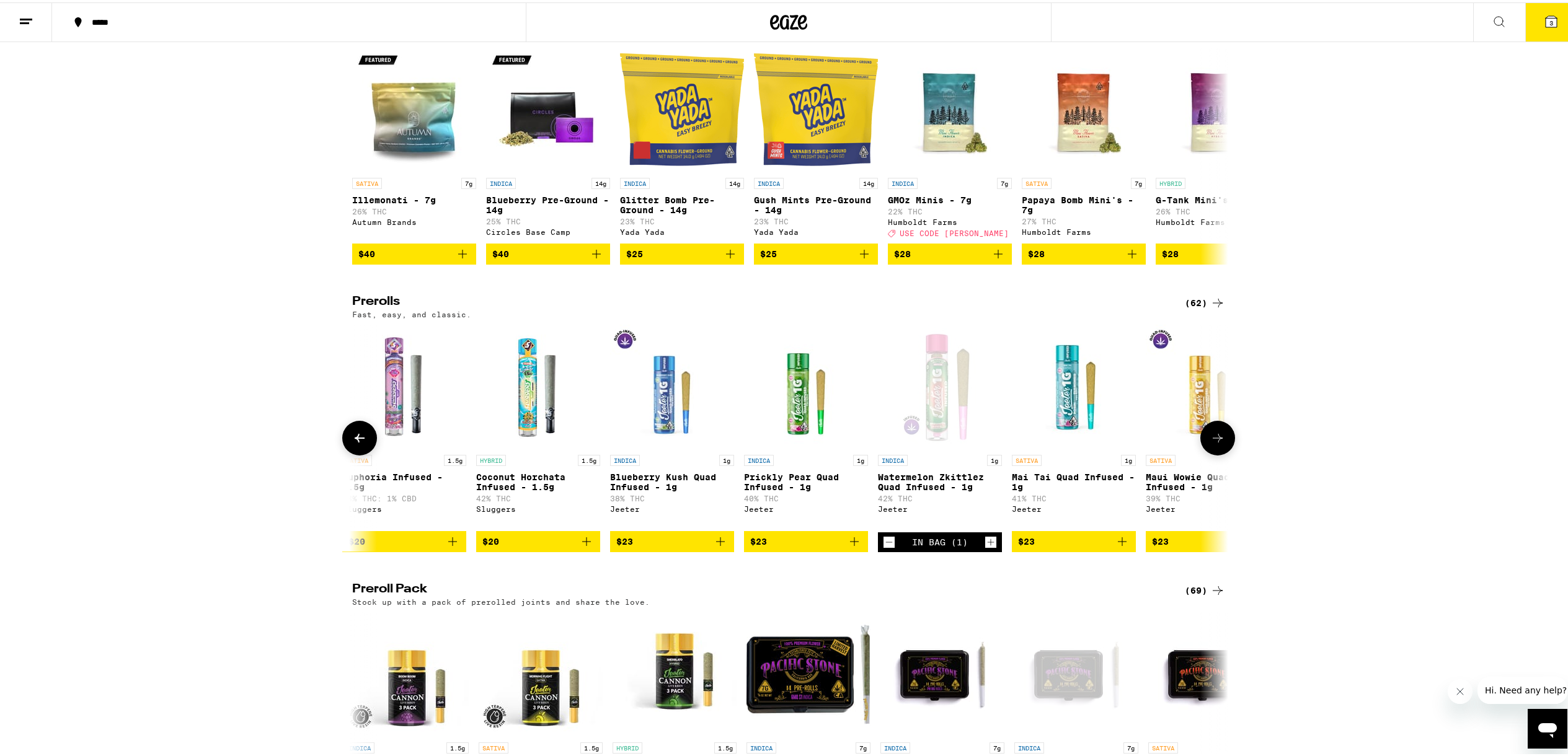
click at [988, 547] on icon "Increment" at bounding box center [991, 539] width 11 height 15
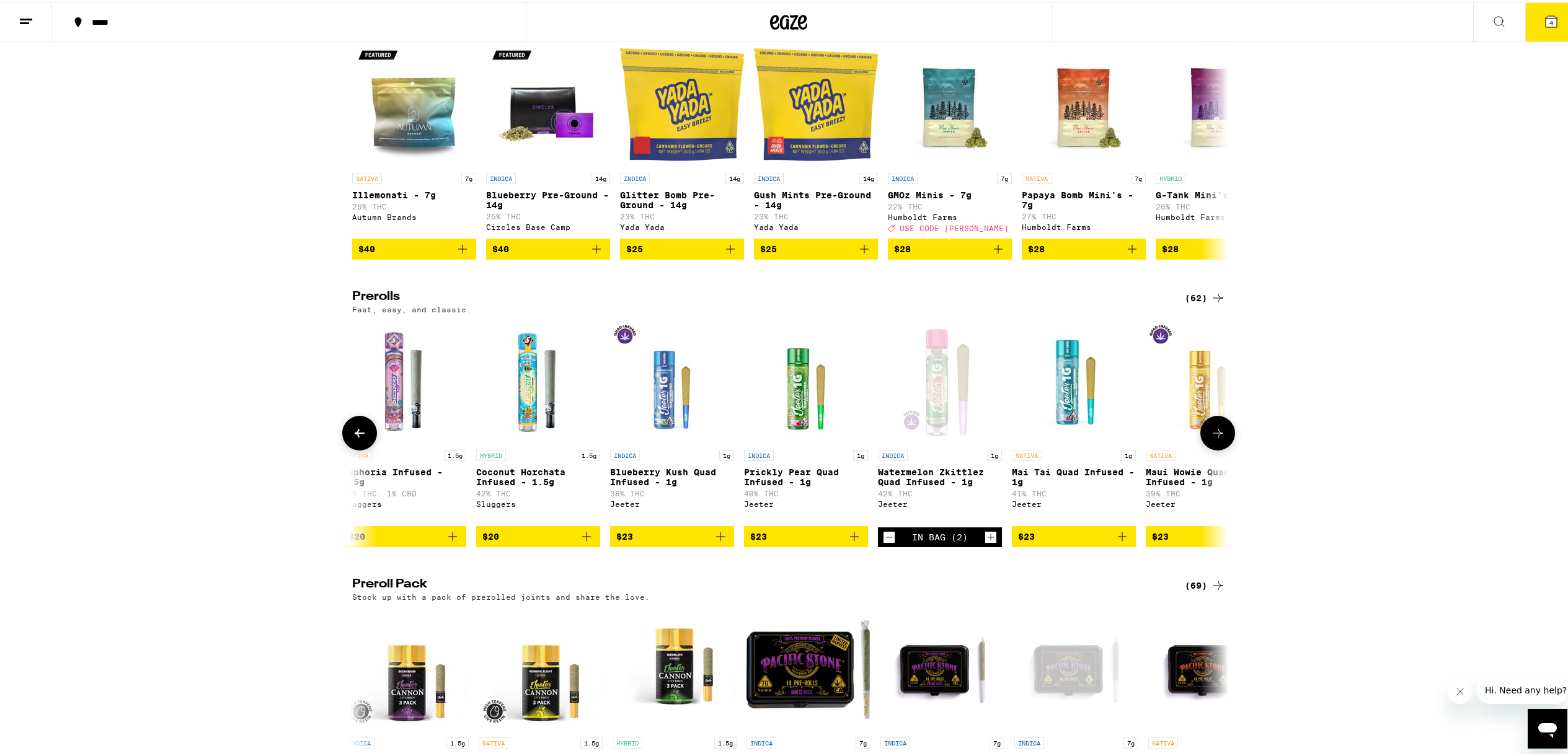
scroll to position [439, 0]
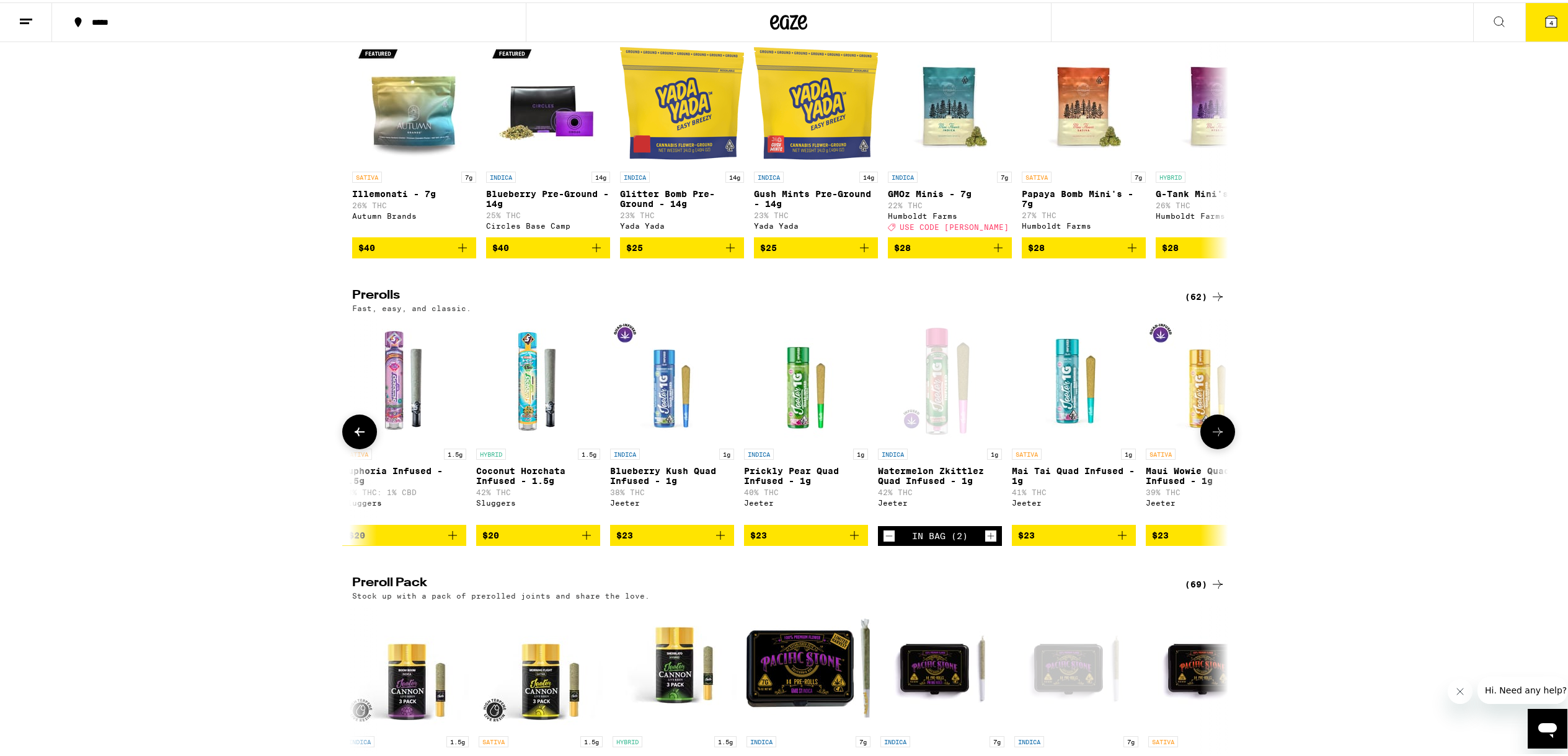
click at [989, 541] on icon "Increment" at bounding box center [991, 533] width 11 height 15
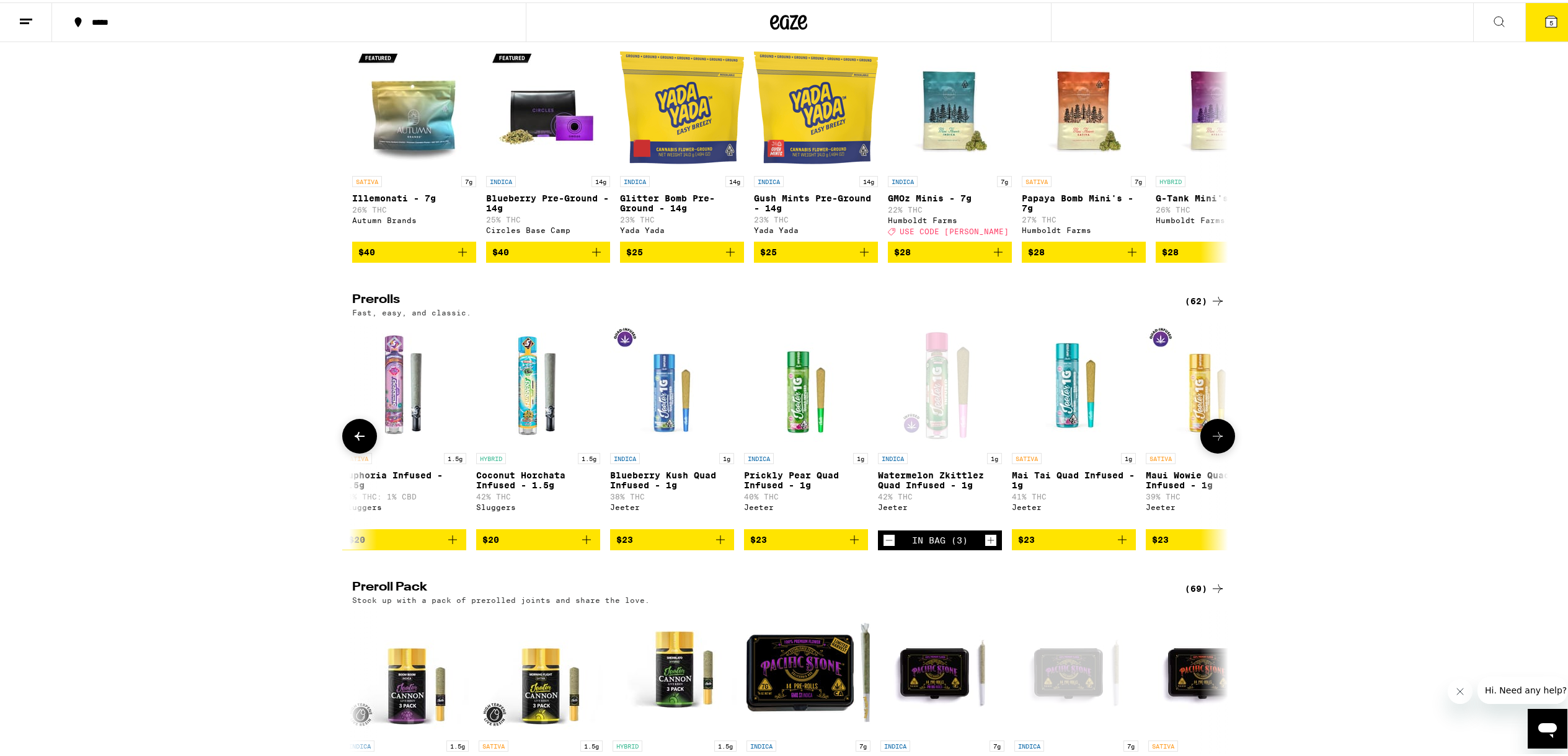
scroll to position [441, 0]
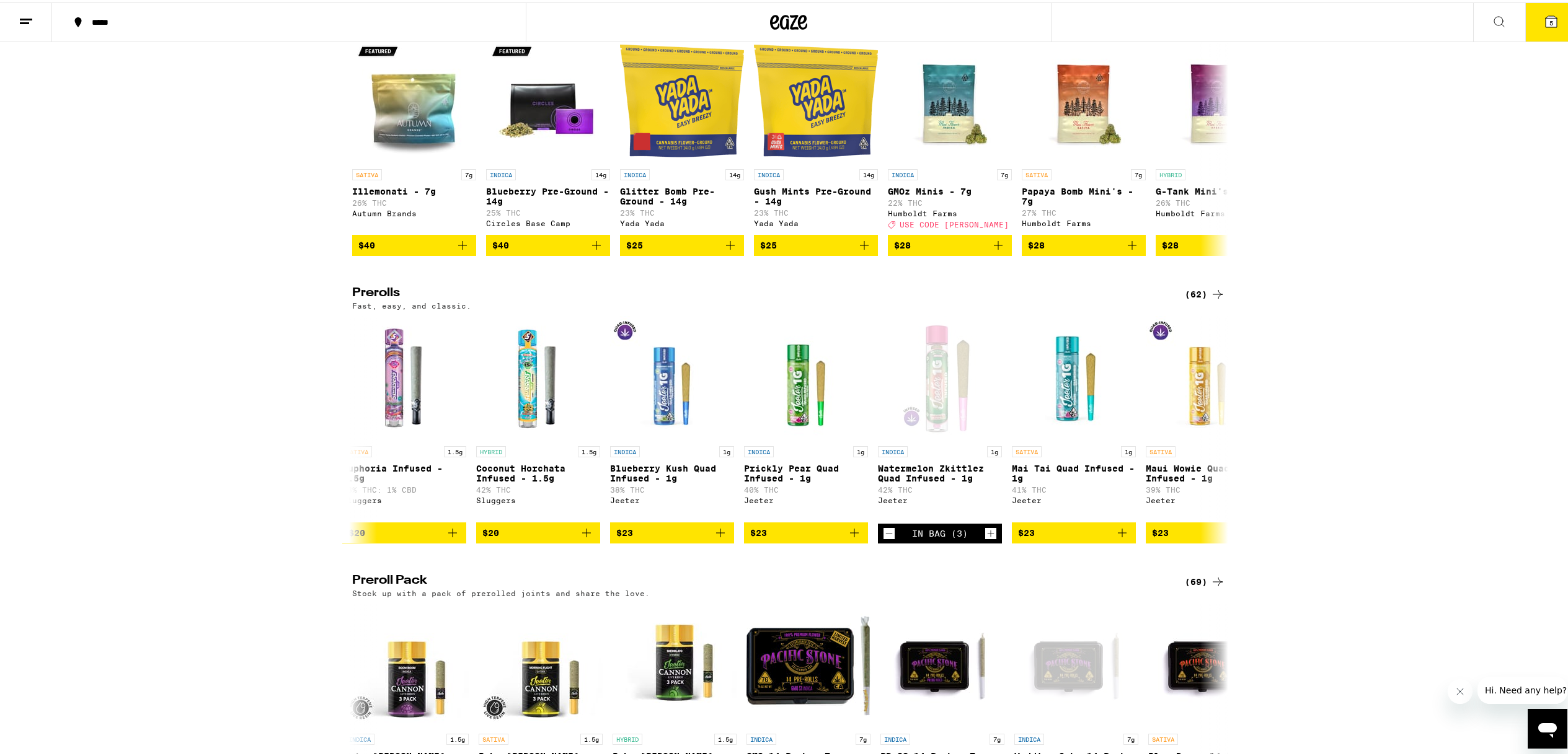
click at [1546, 23] on icon at bounding box center [1552, 19] width 11 height 11
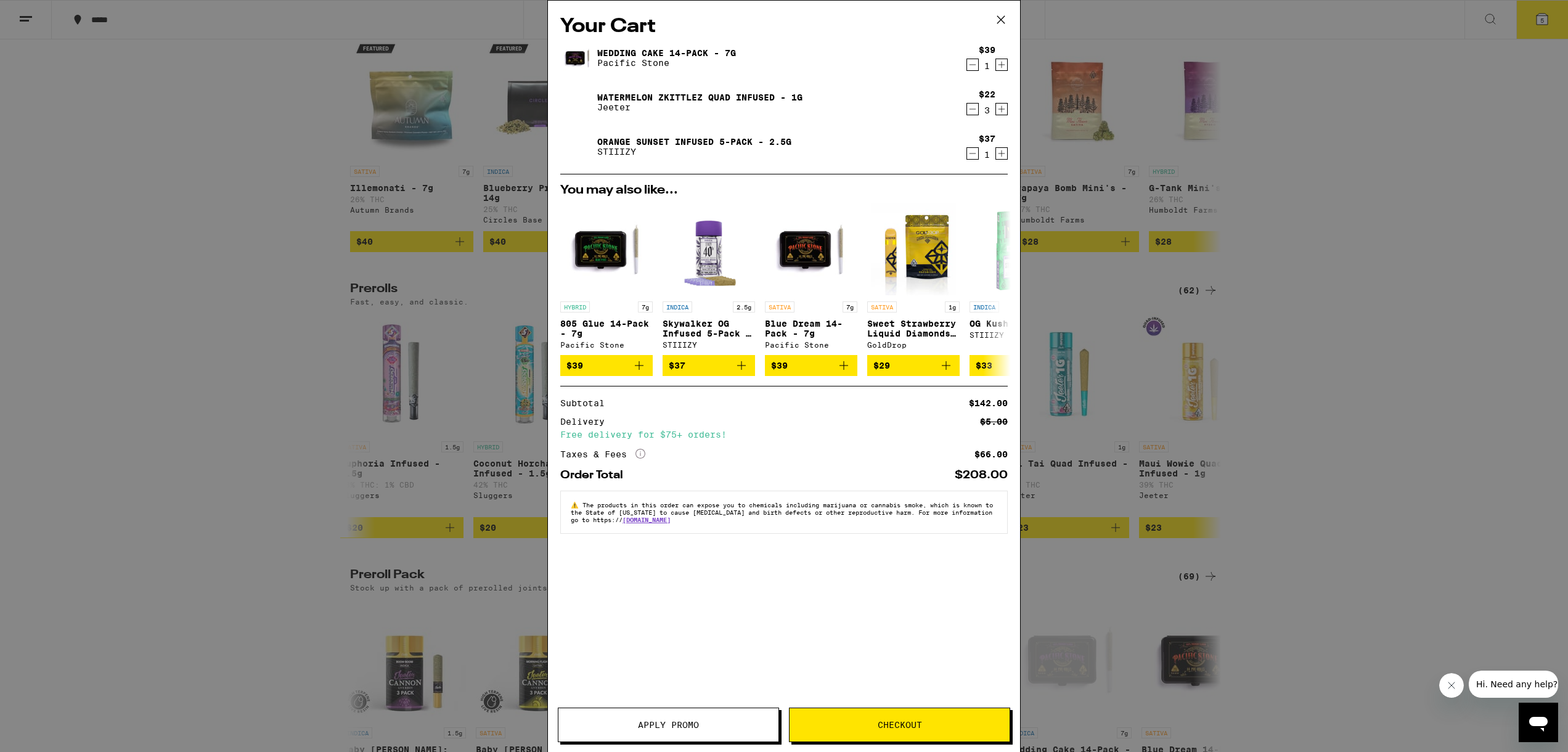
click at [1332, 595] on div "Your Cart Wedding Cake 14-Pack - 7g Pacific Stone $39 1 Watermelon Zkittlez Qua…" at bounding box center [784, 376] width 1568 height 752
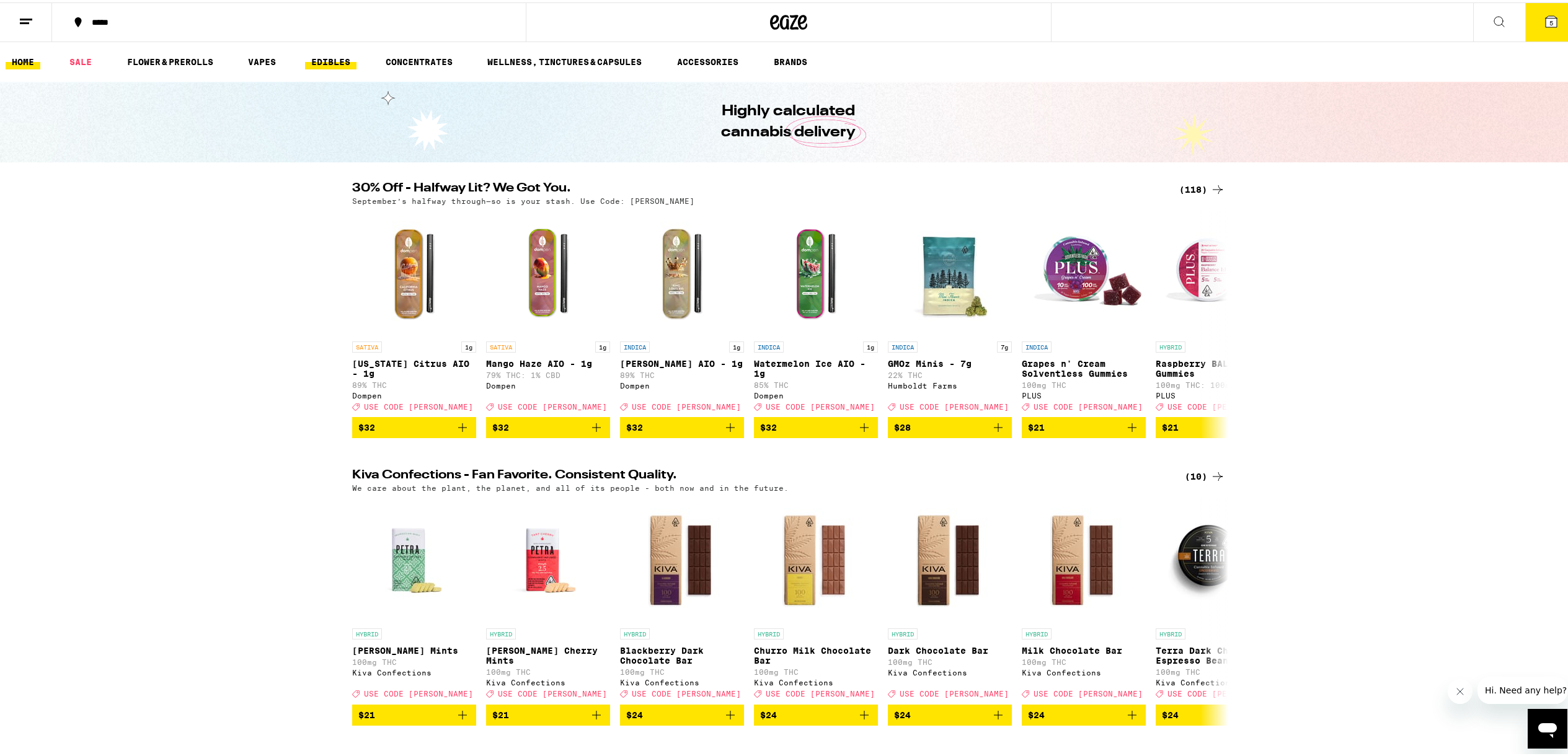
click at [339, 66] on link "EDIBLES" at bounding box center [331, 59] width 52 height 15
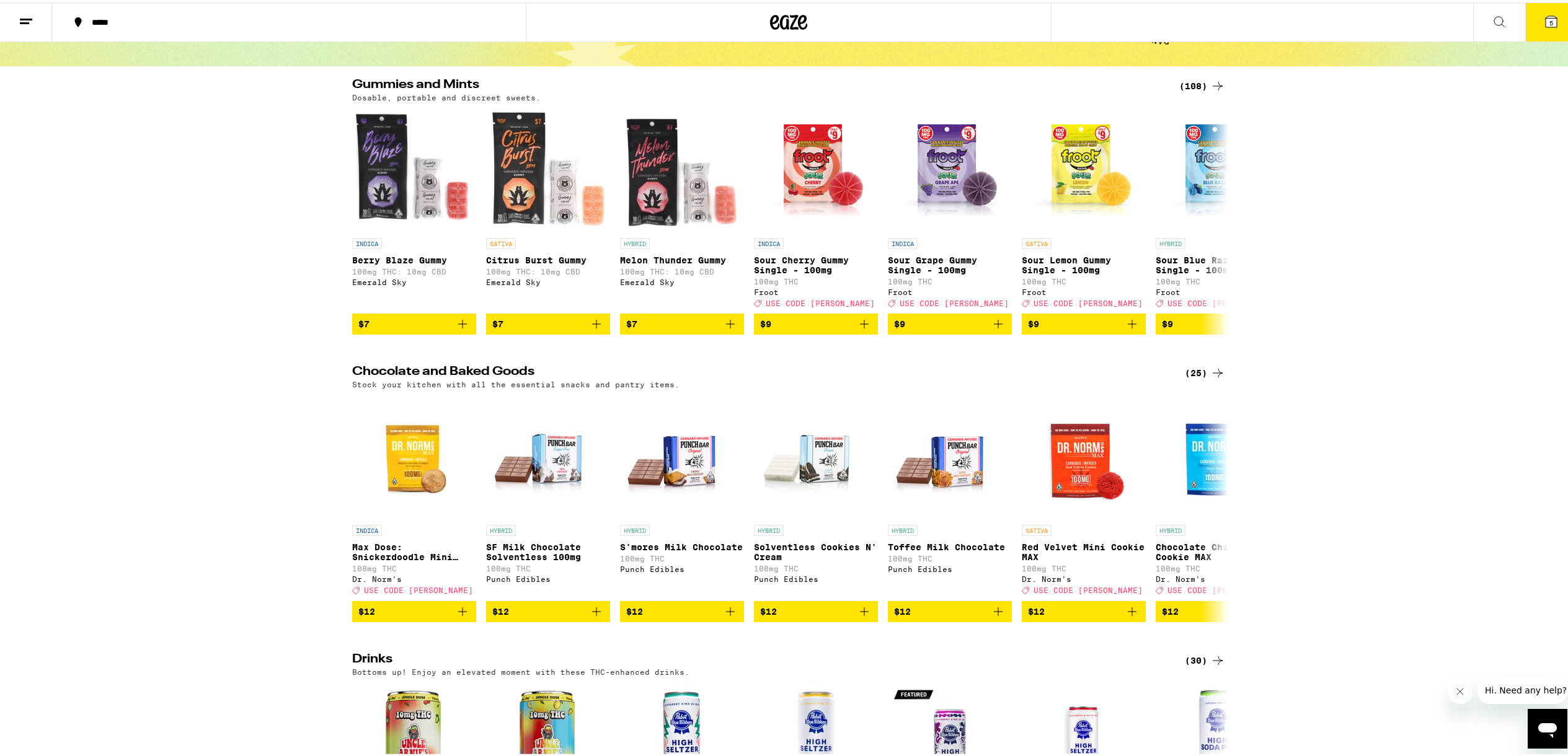
scroll to position [71, 0]
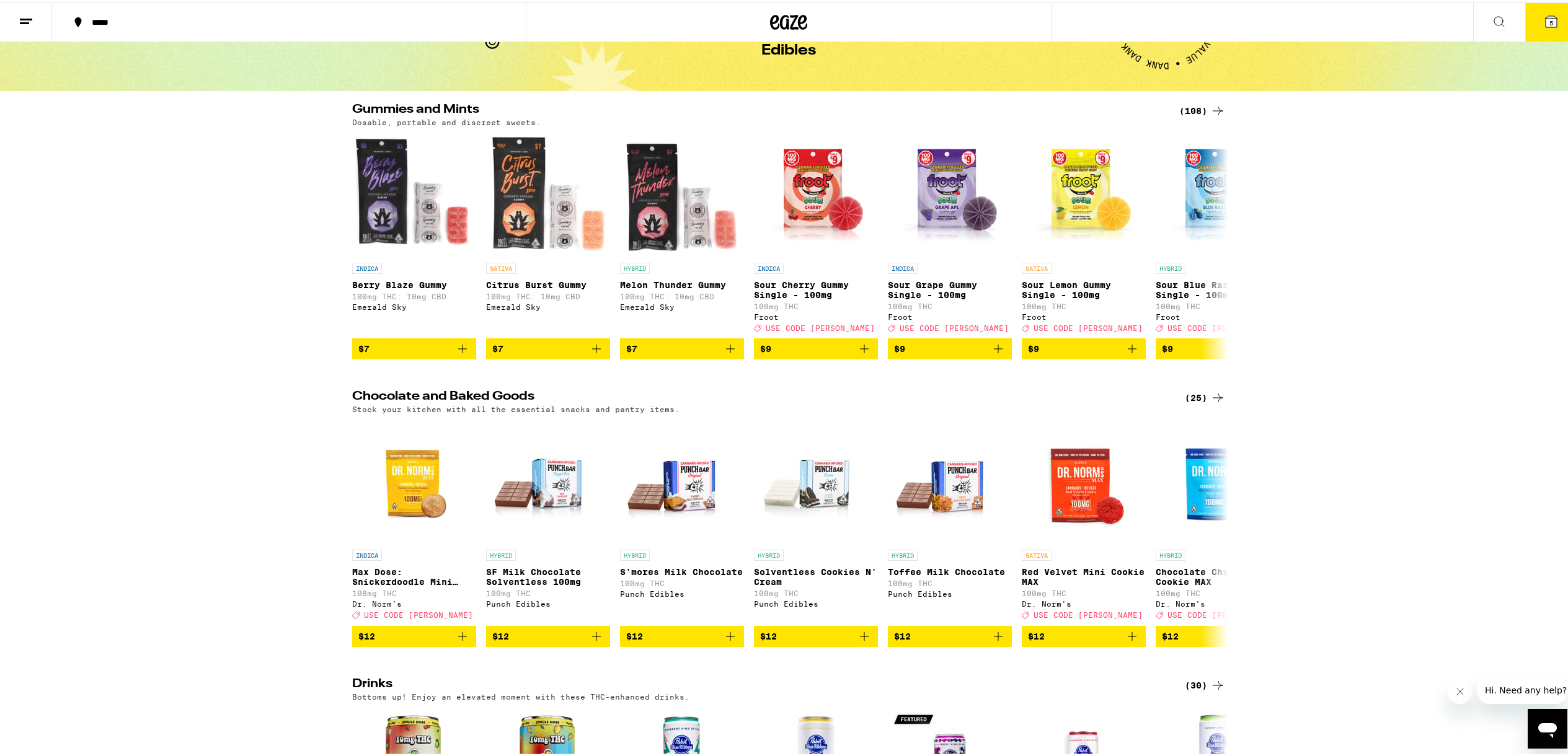
click at [1217, 109] on icon at bounding box center [1218, 108] width 15 height 15
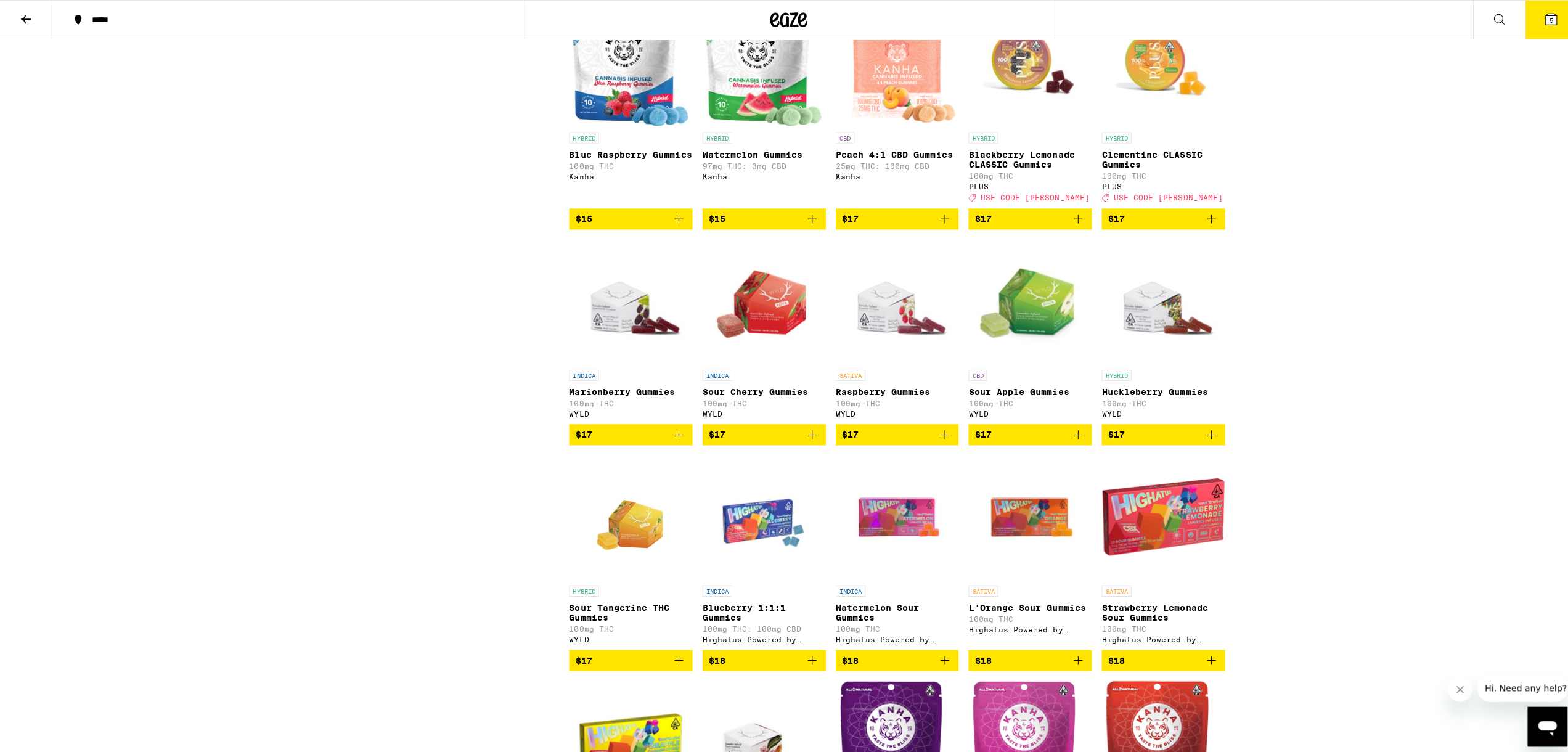
scroll to position [1793, 0]
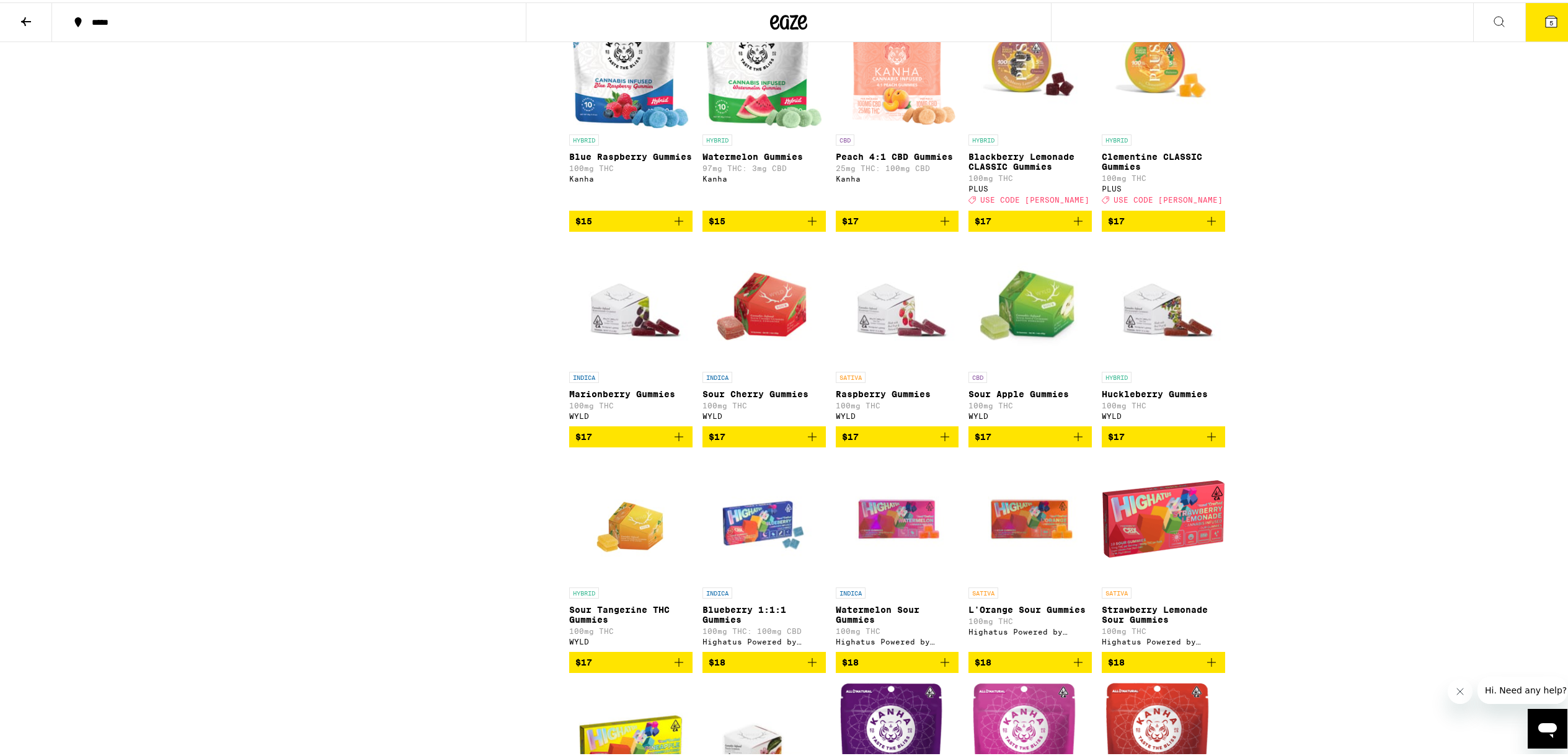
click at [809, 442] on icon "Add to bag" at bounding box center [812, 434] width 15 height 15
click at [1075, 442] on icon "Add to bag" at bounding box center [1078, 434] width 15 height 15
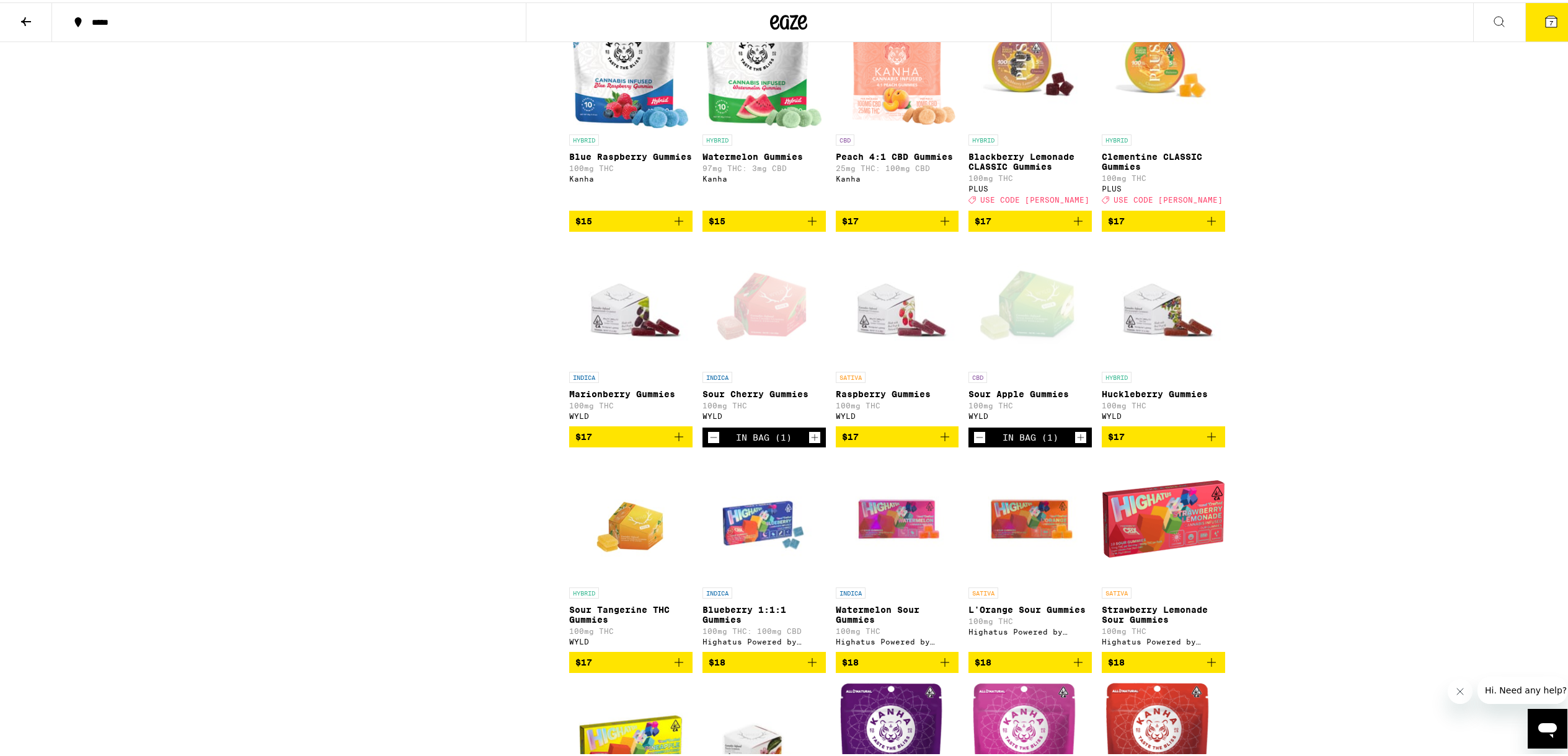
click at [941, 439] on icon "Add to bag" at bounding box center [945, 434] width 9 height 9
click at [1549, 23] on span "8" at bounding box center [1551, 20] width 4 height 8
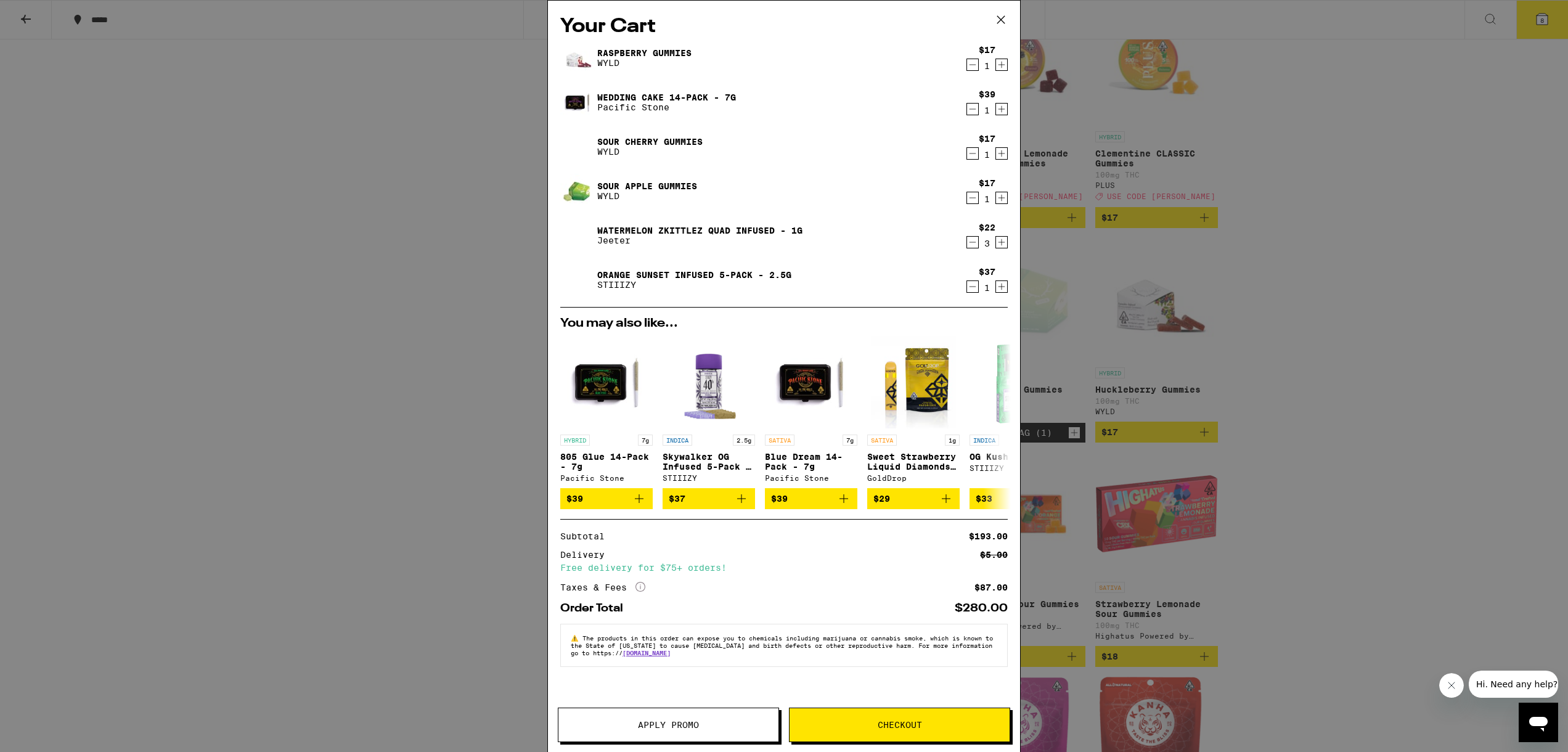
click at [962, 731] on button "Checkout" at bounding box center [899, 725] width 222 height 34
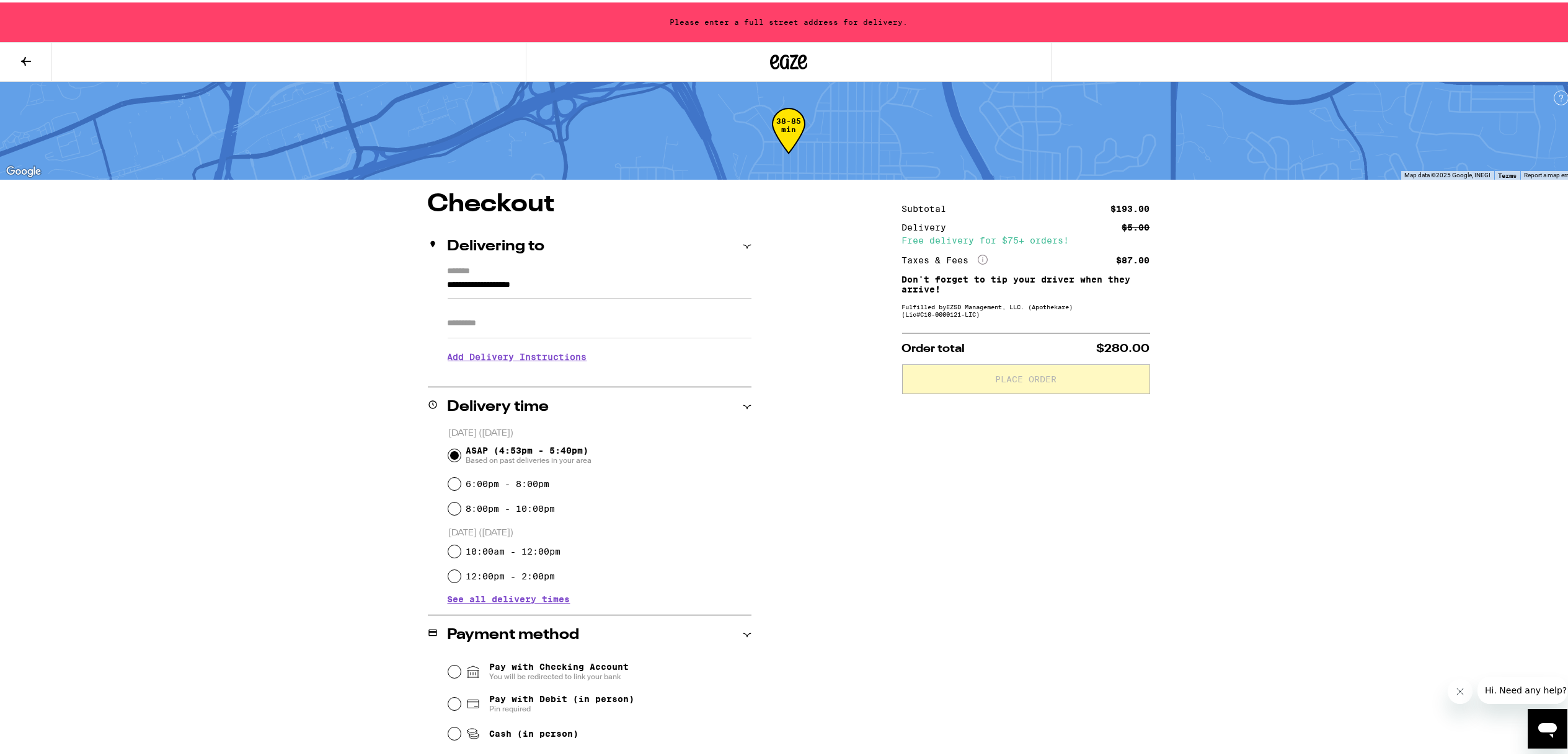
click at [544, 286] on input "**********" at bounding box center [599, 285] width 303 height 21
click at [788, 284] on div "**********" at bounding box center [789, 628] width 893 height 876
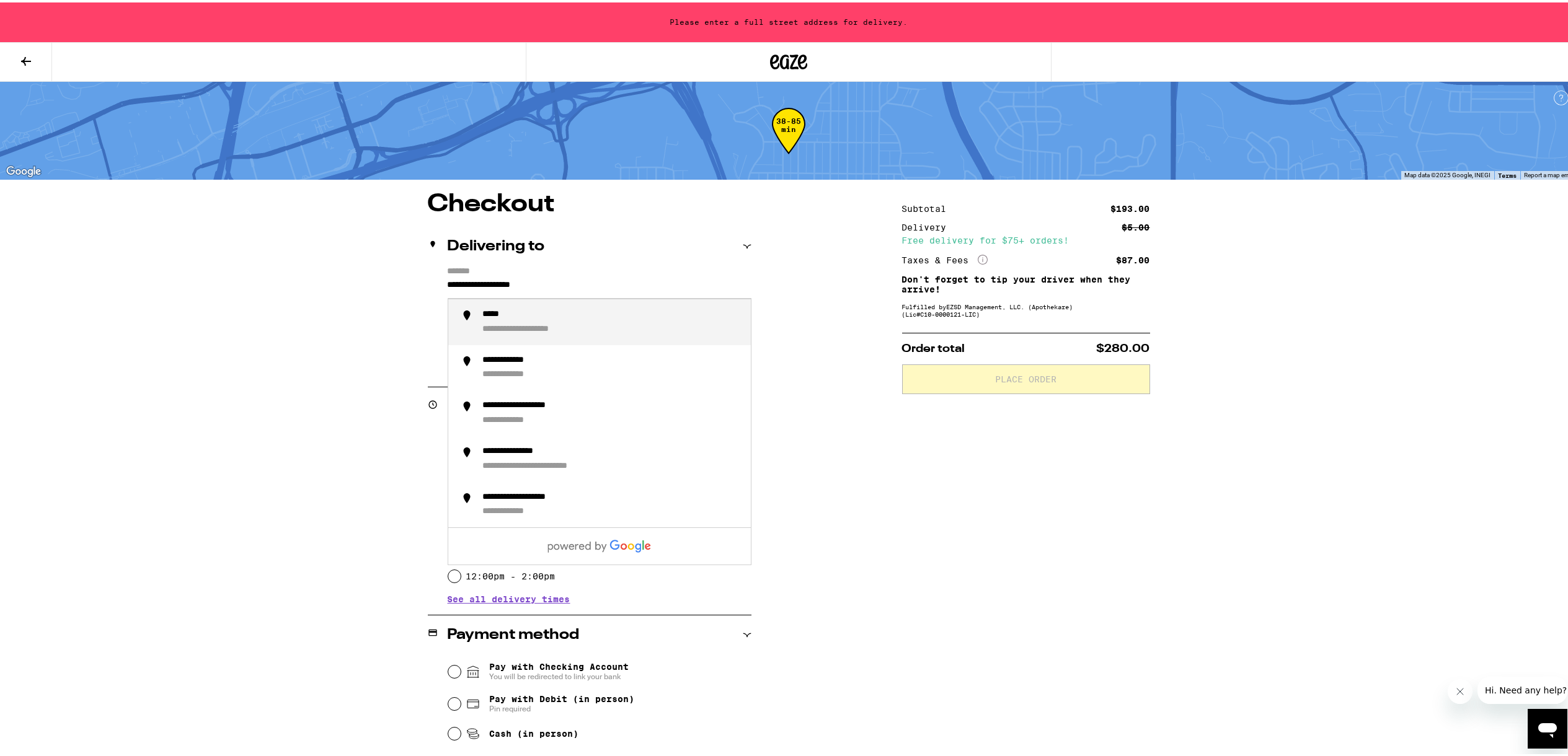
click at [511, 288] on input "**********" at bounding box center [599, 285] width 303 height 21
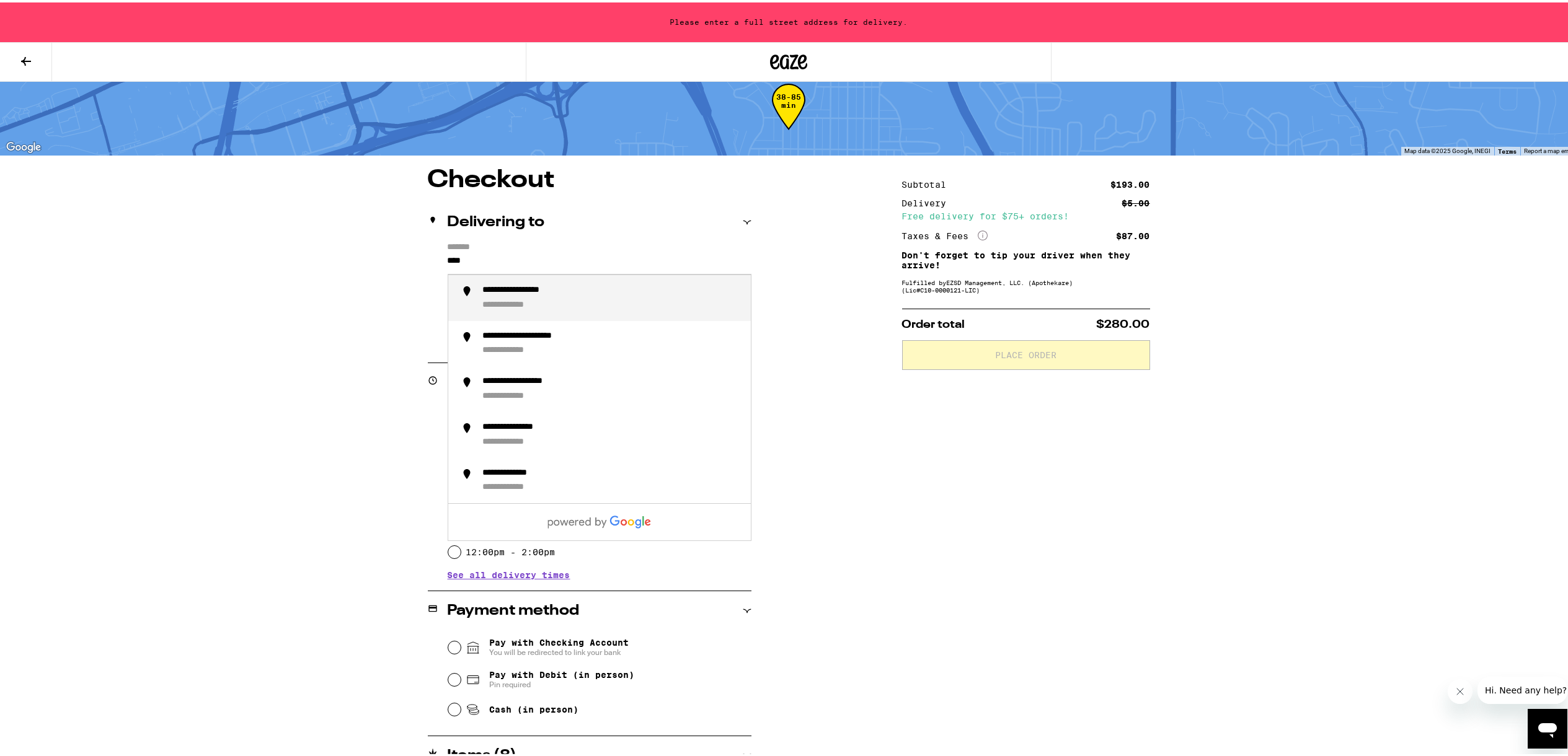
scroll to position [26, 0]
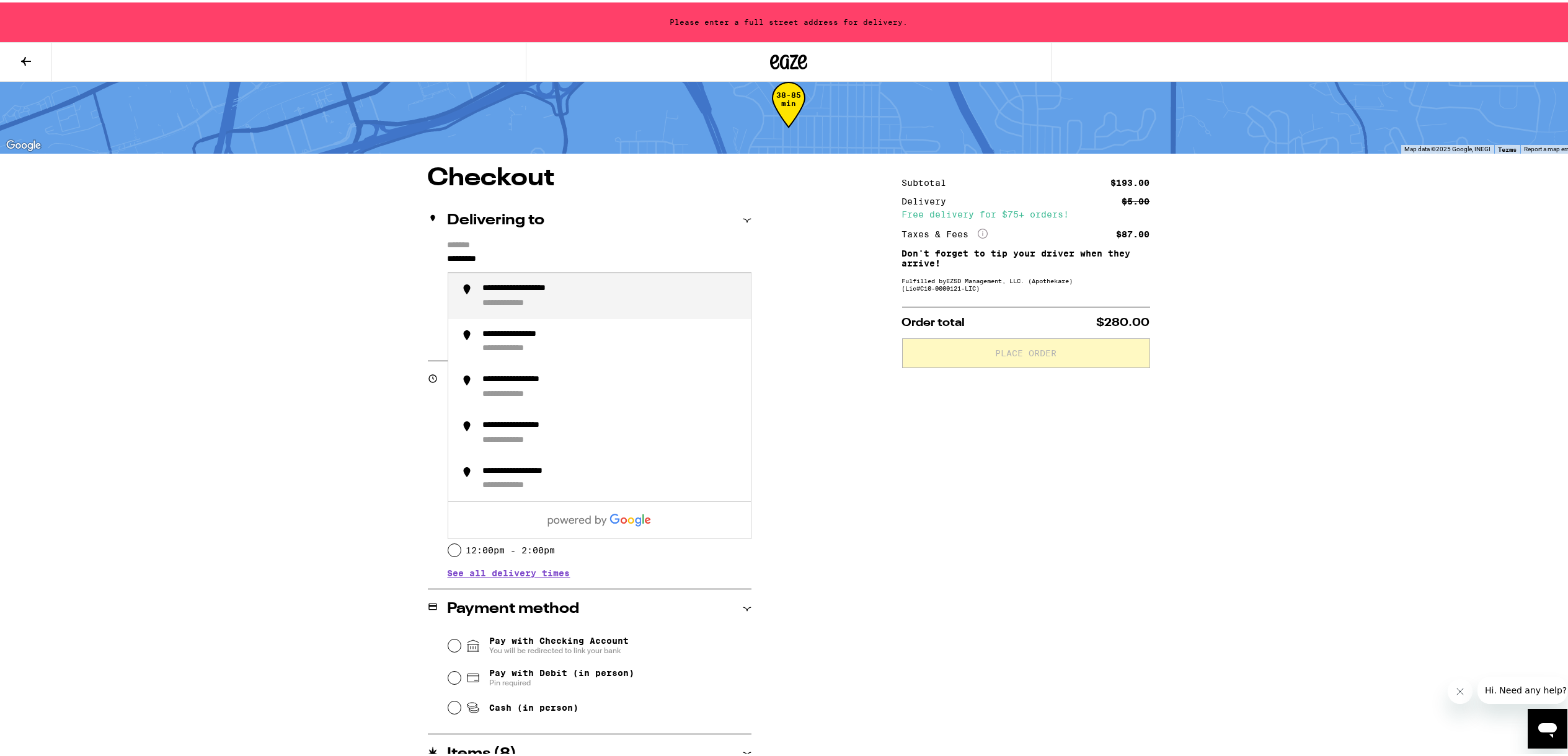
click at [605, 288] on div "**********" at bounding box center [612, 293] width 258 height 26
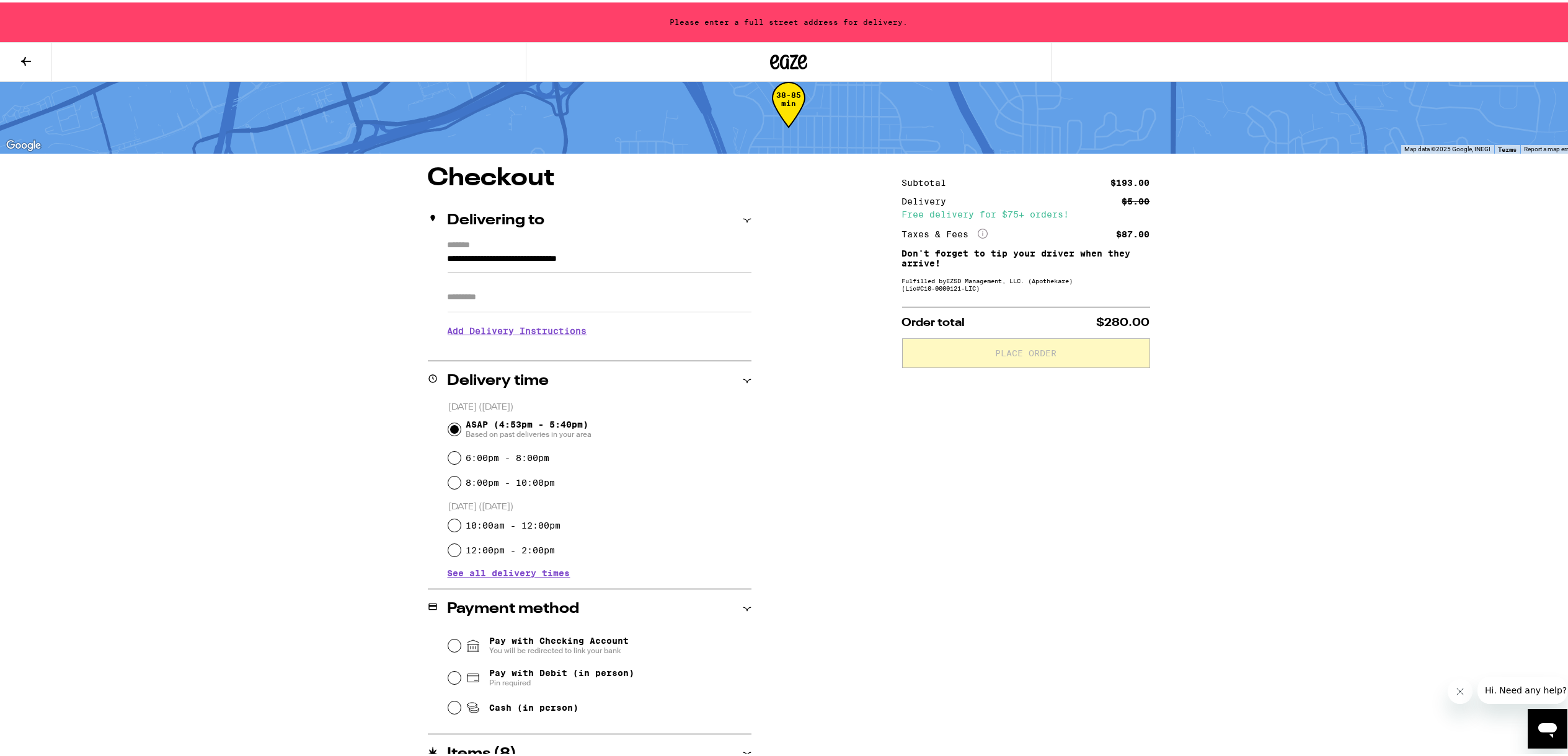
type input "**********"
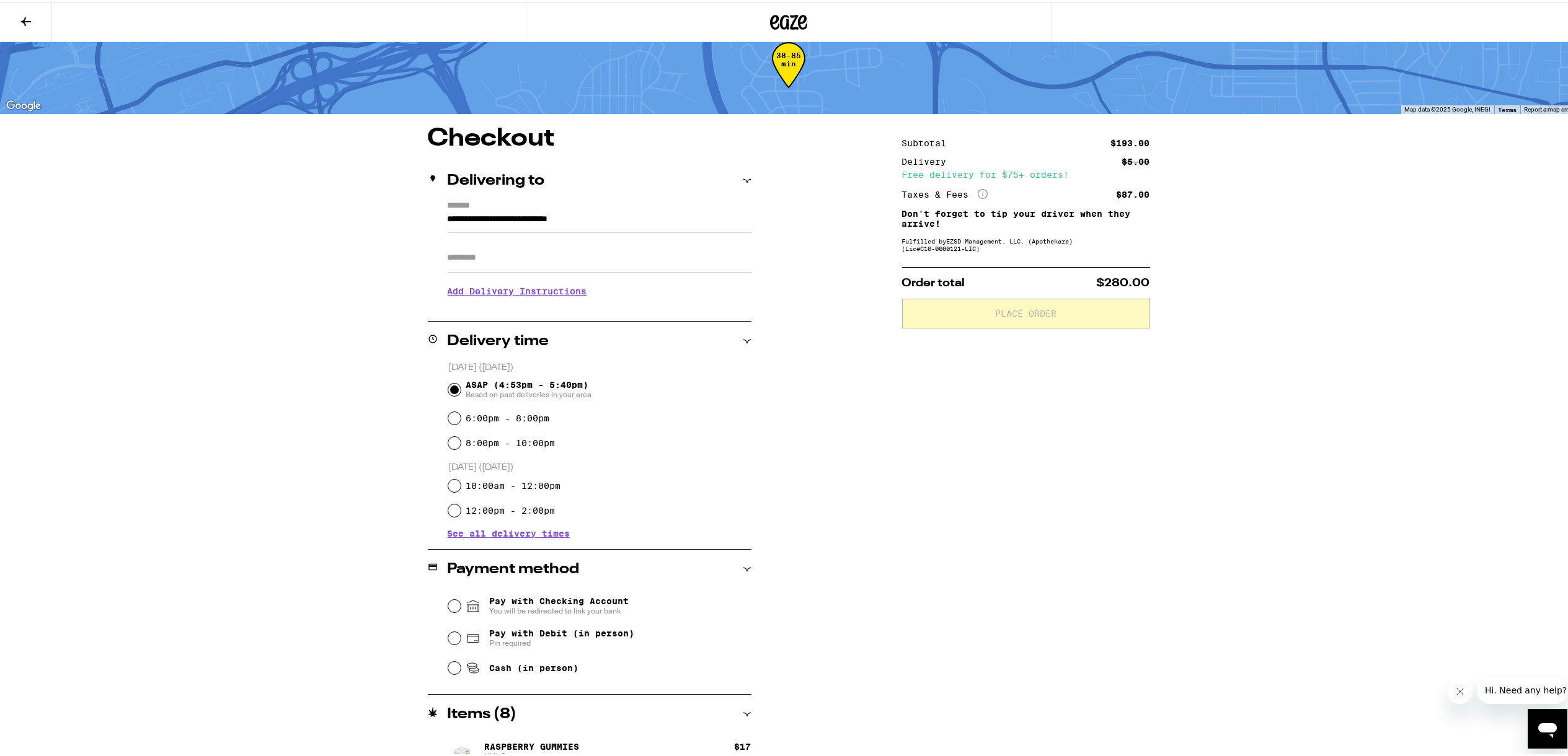
click at [450, 639] on input "Pay with Debit (in person) Pin required" at bounding box center [454, 636] width 13 height 13
radio input "true"
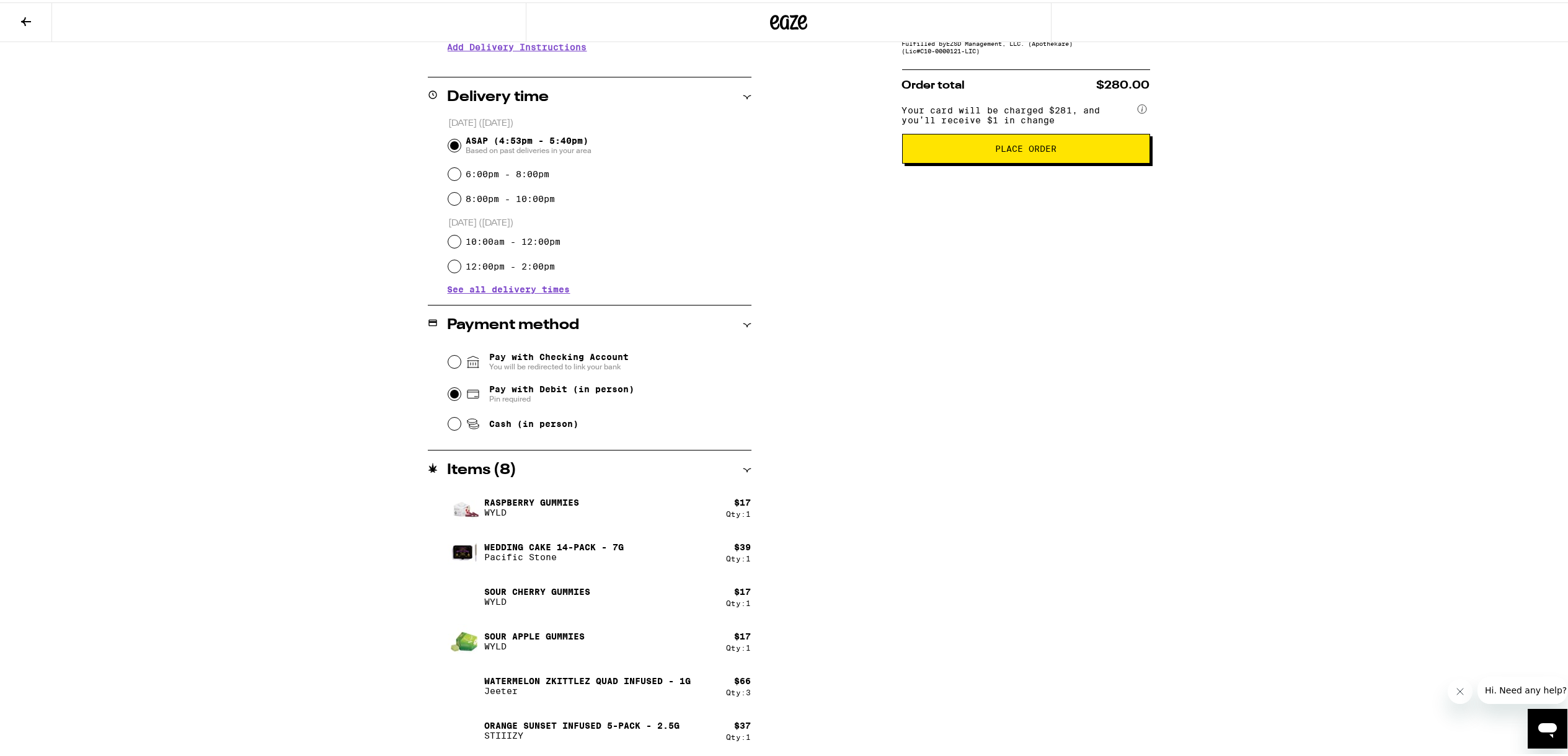
scroll to position [0, 0]
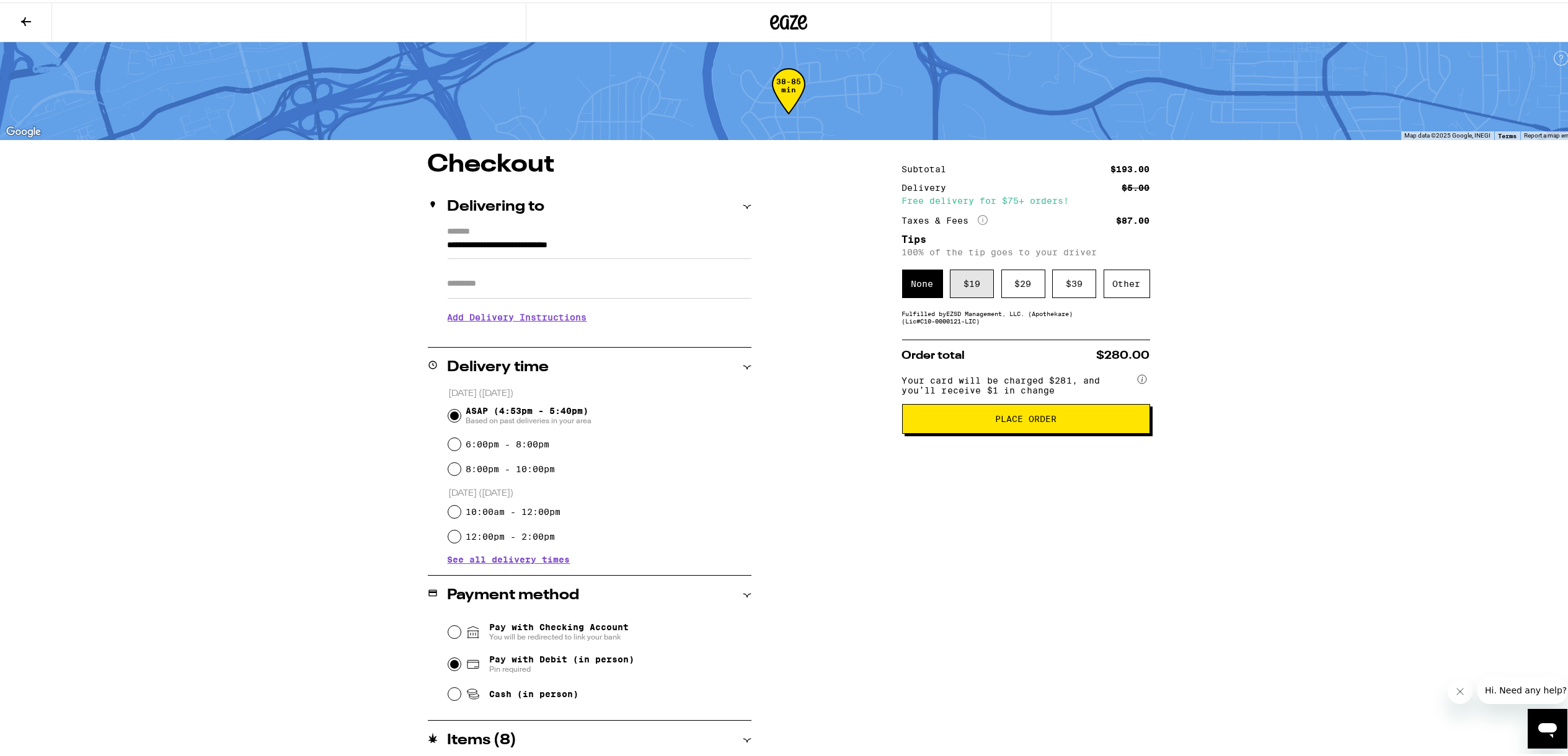
click at [964, 281] on div "$ 19" at bounding box center [972, 281] width 44 height 28
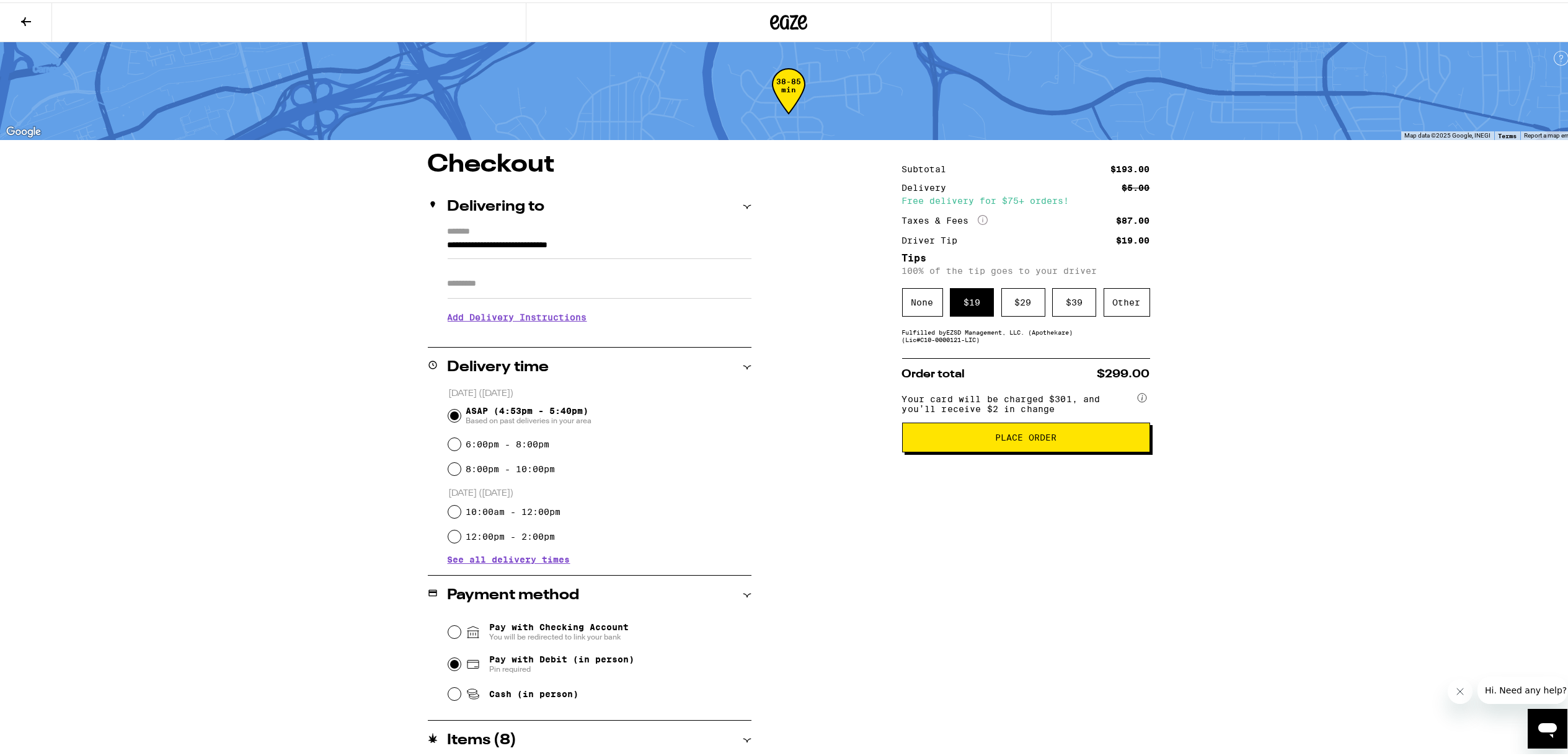
click at [1029, 439] on span "Place Order" at bounding box center [1025, 435] width 61 height 9
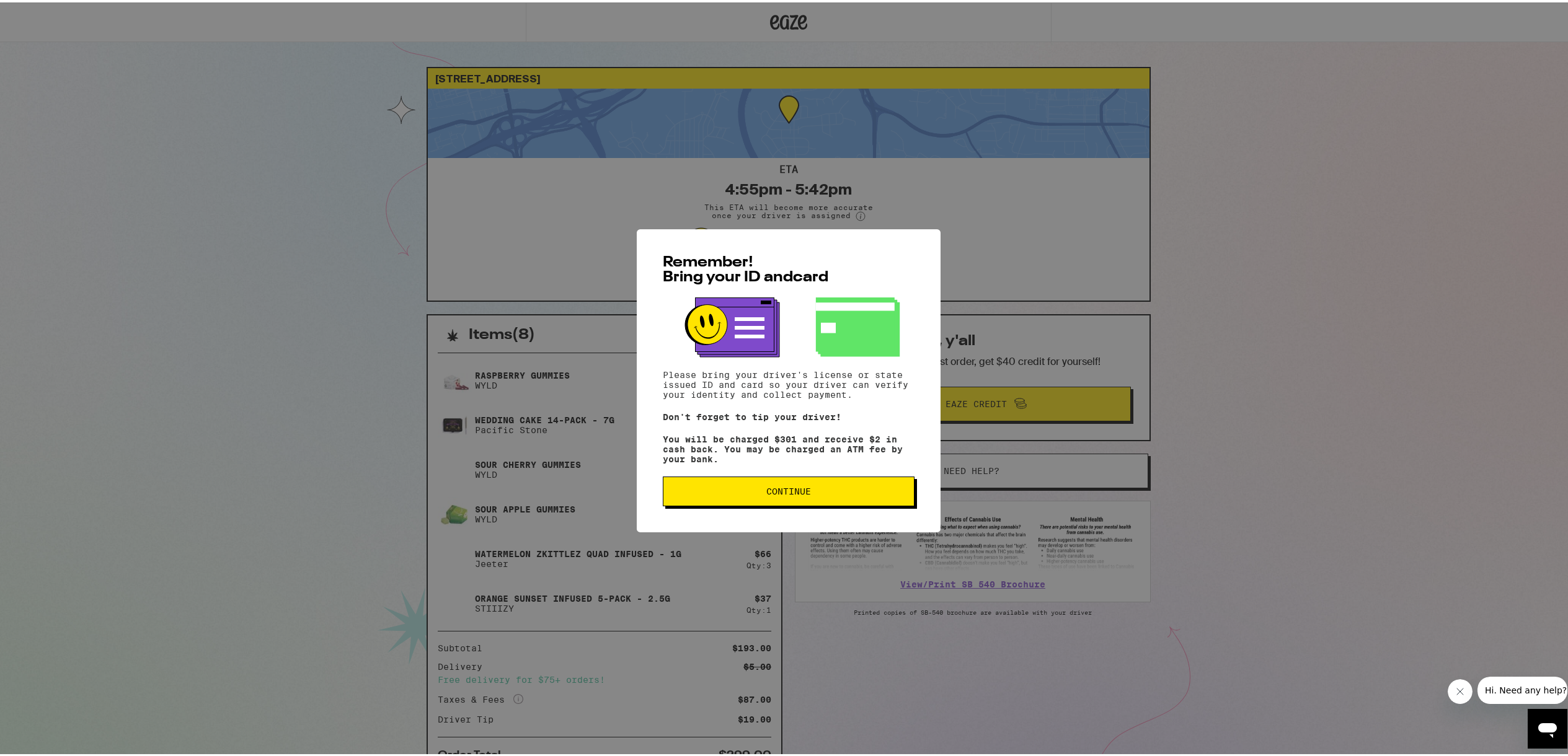
click at [834, 493] on span "Continue" at bounding box center [788, 489] width 231 height 9
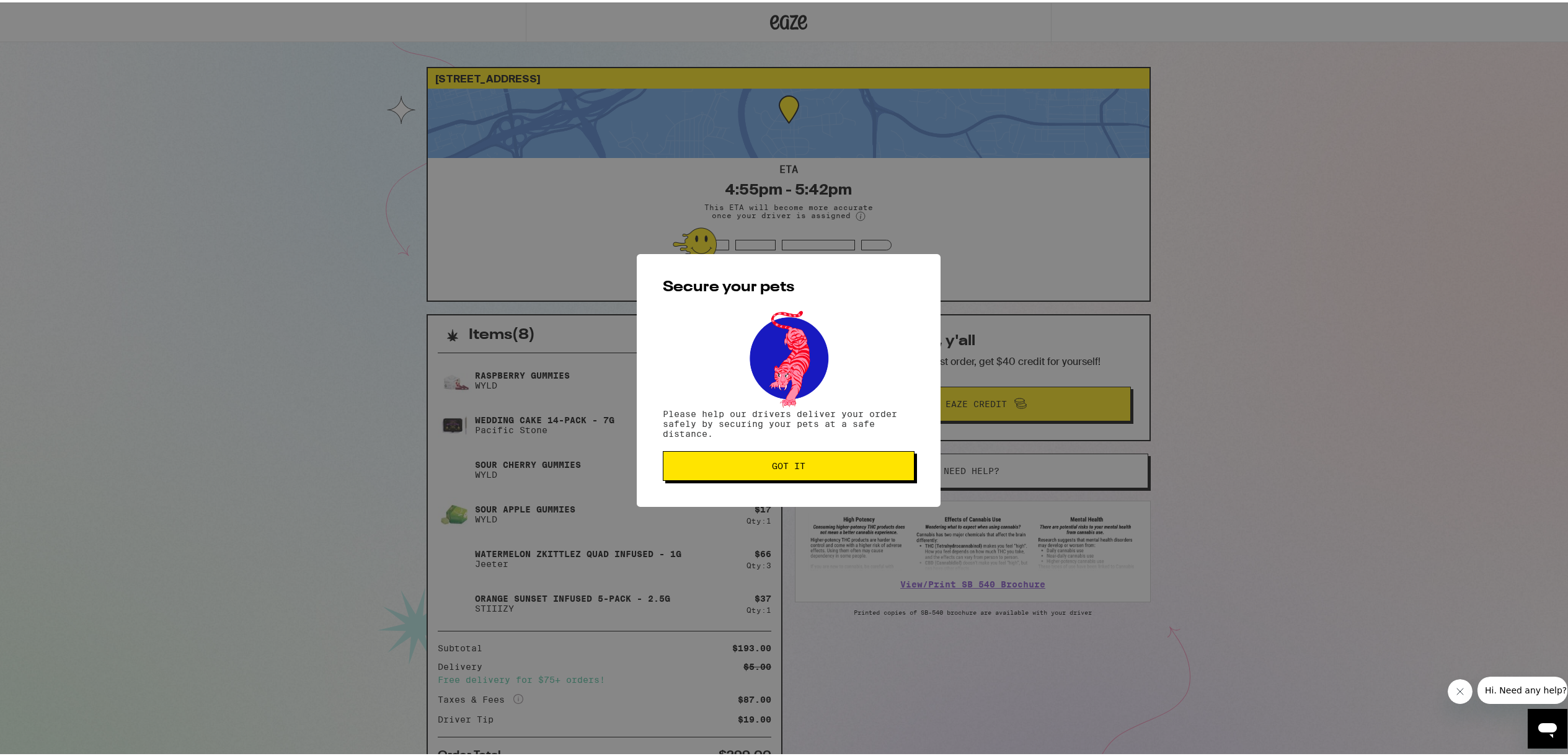
click at [824, 463] on span "Got it" at bounding box center [788, 463] width 231 height 9
